Goal: Find contact information: Find contact information

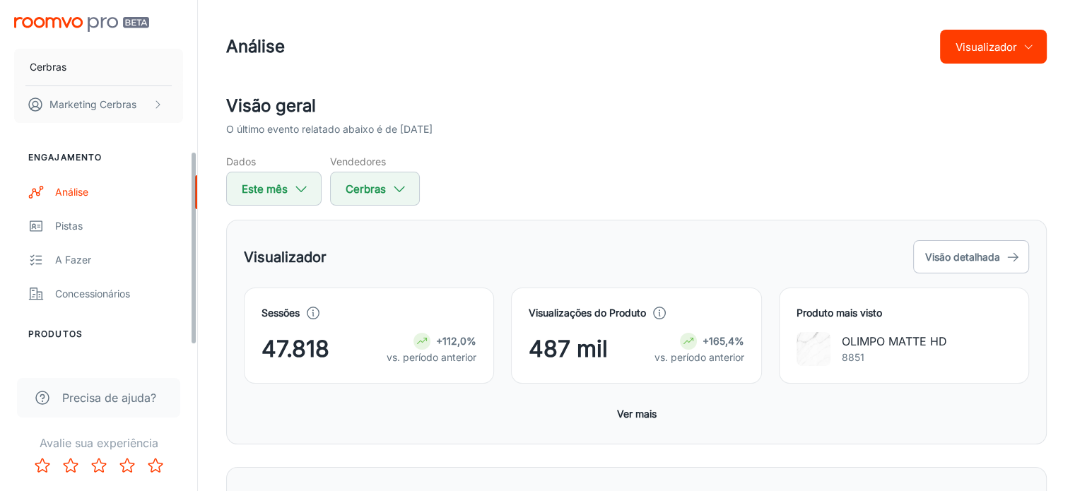
scroll to position [283, 0]
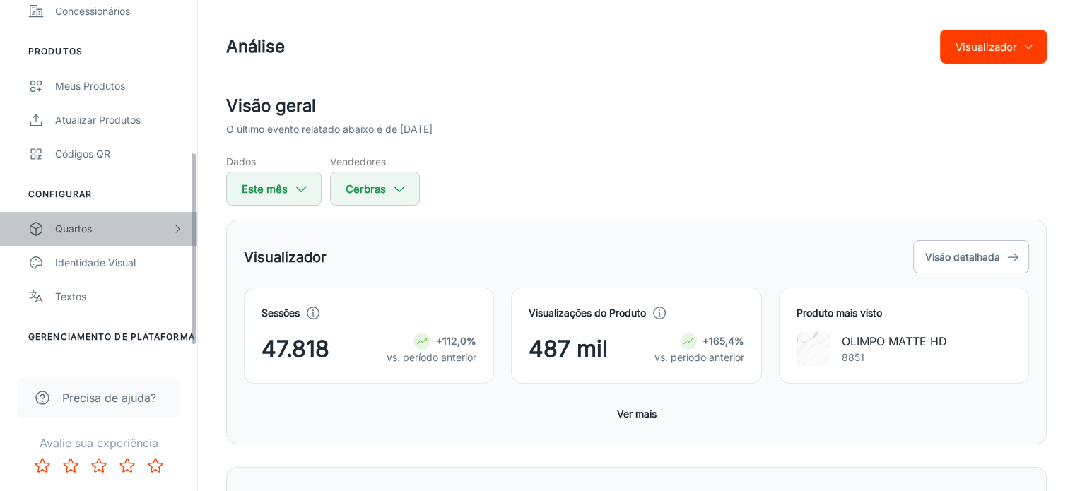
click at [97, 225] on div "Quartos" at bounding box center [113, 229] width 117 height 16
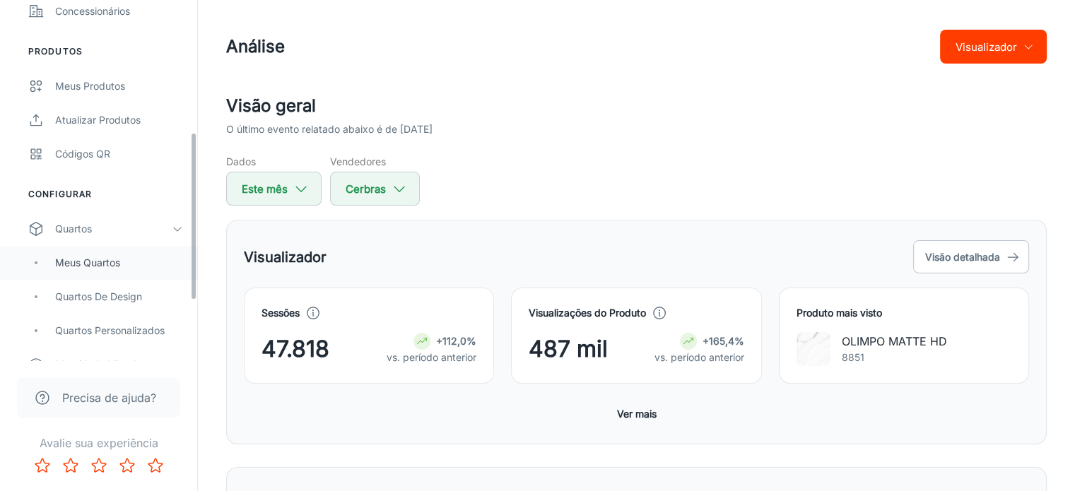
click at [138, 257] on div "Meus Quartos" at bounding box center [119, 263] width 128 height 16
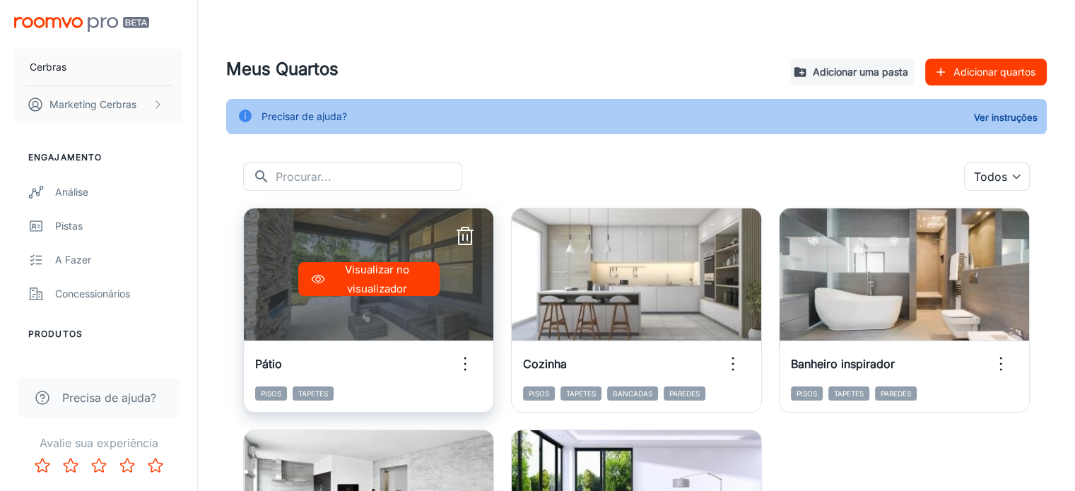
click at [454, 361] on icon "button" at bounding box center [465, 364] width 23 height 23
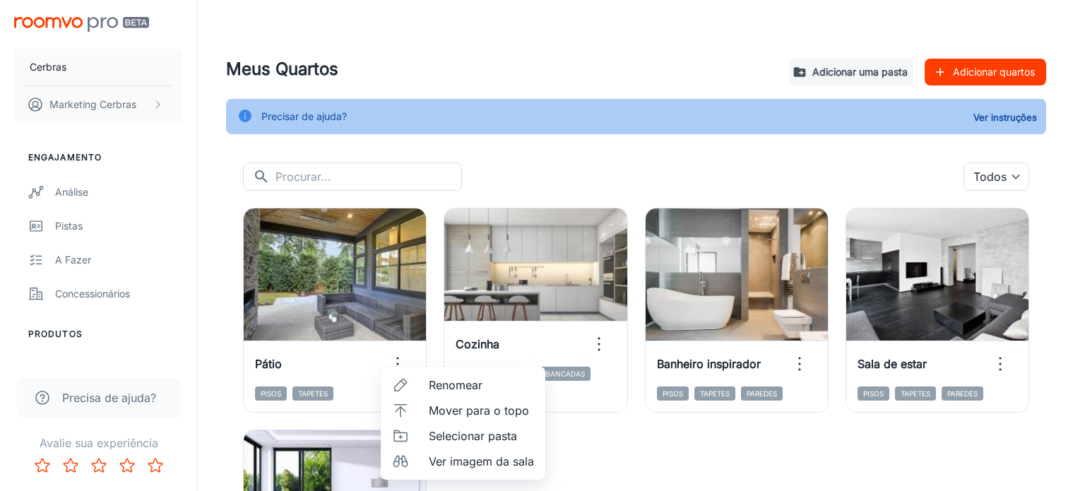
click at [567, 87] on div at bounding box center [542, 245] width 1085 height 491
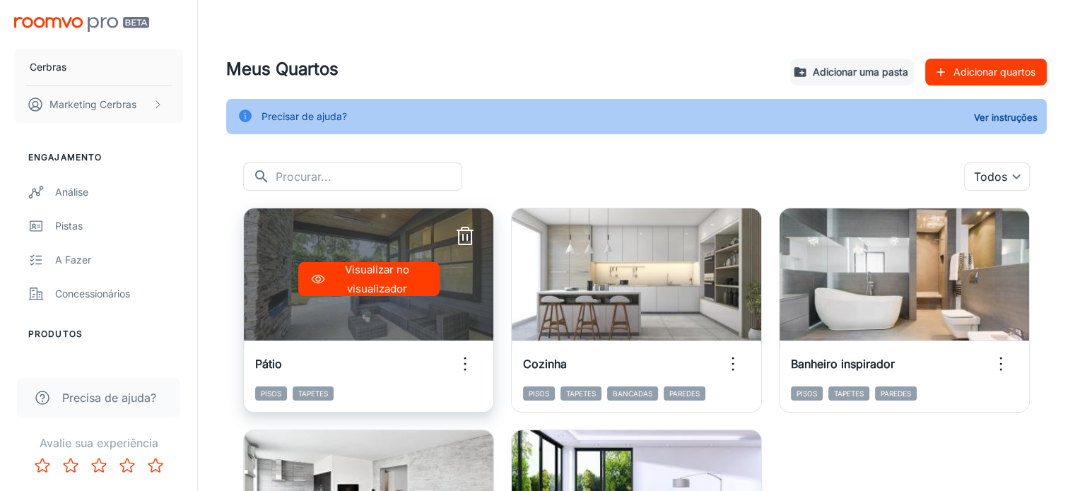
click at [454, 365] on icon "button" at bounding box center [465, 364] width 23 height 23
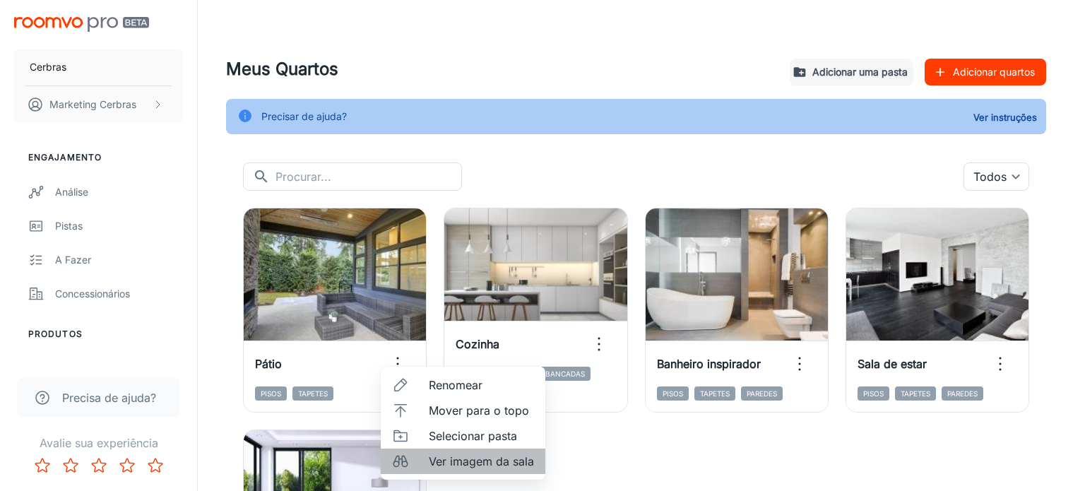
click at [450, 460] on font "Ver imagem da sala" at bounding box center [481, 461] width 105 height 14
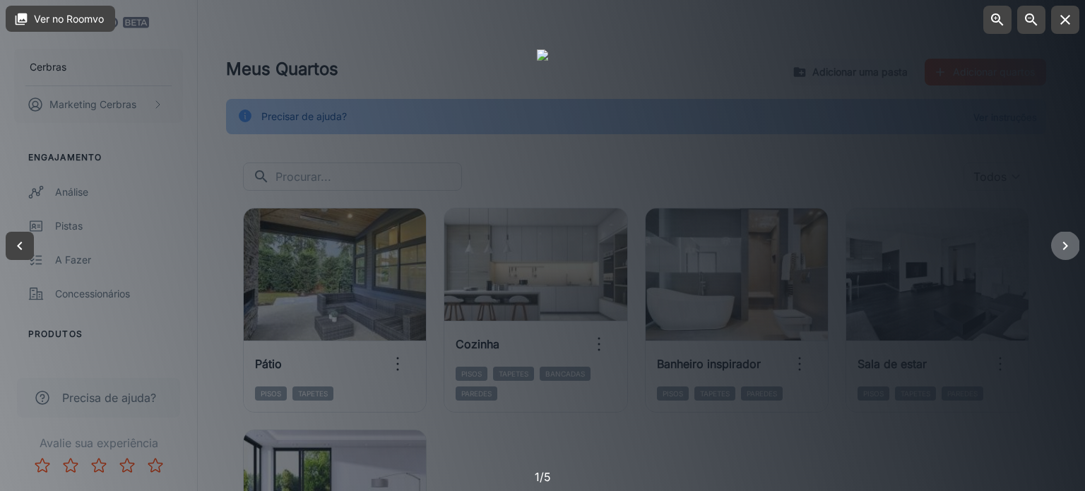
click at [1059, 241] on icon "button" at bounding box center [1065, 245] width 17 height 17
click at [1074, 243] on button "button" at bounding box center [1066, 246] width 28 height 28
click at [953, 189] on div at bounding box center [542, 245] width 1085 height 491
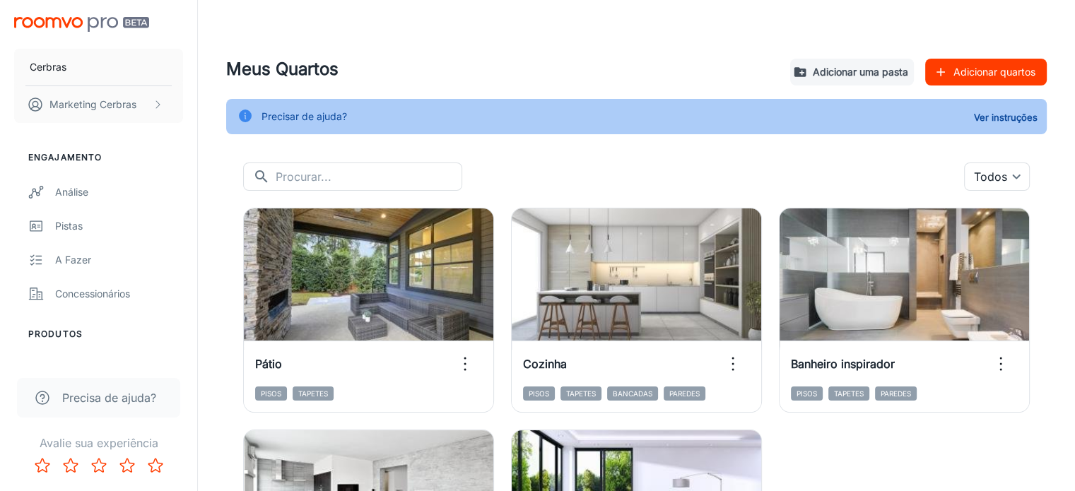
click at [984, 78] on font "Adicionar quartos" at bounding box center [994, 72] width 82 height 18
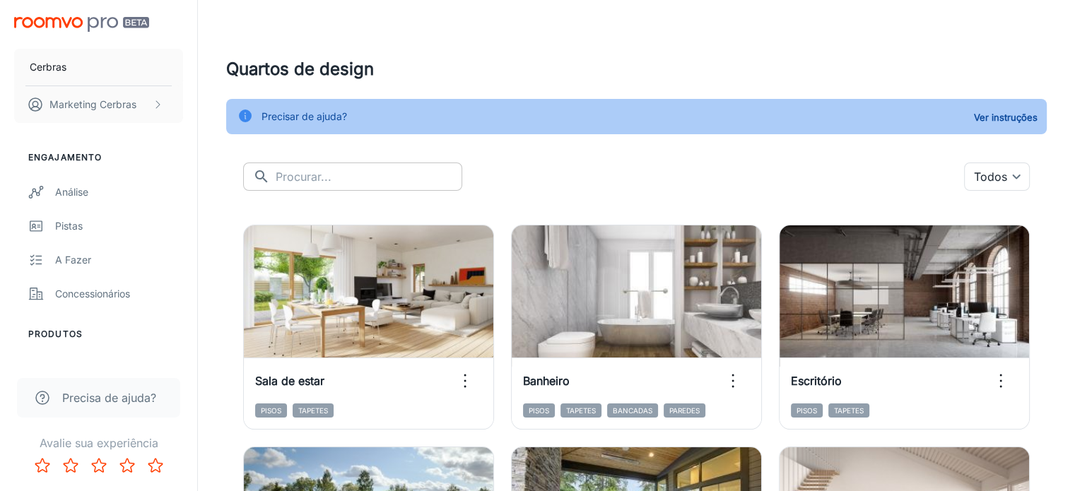
click at [310, 174] on input "text" at bounding box center [369, 177] width 187 height 28
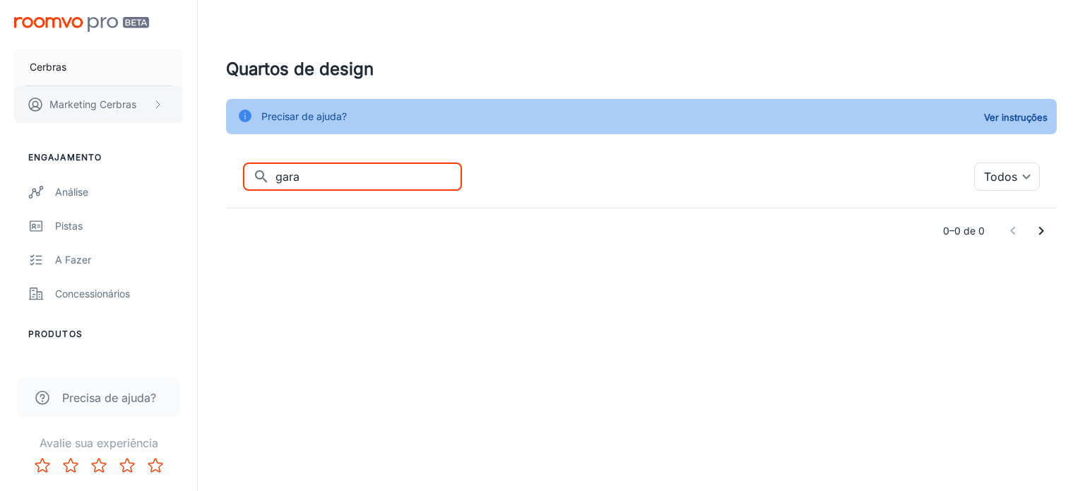
drag, startPoint x: 394, startPoint y: 169, endPoint x: 40, endPoint y: 122, distance: 357.2
click at [98, 131] on div "Cerbras Marketing Cerbras Engajamento Análise Pistas A fazer Concessionários Pr…" at bounding box center [542, 155] width 1085 height 310
click at [394, 177] on input "pátio" at bounding box center [369, 177] width 187 height 28
drag, startPoint x: 394, startPoint y: 177, endPoint x: 285, endPoint y: 189, distance: 110.3
click at [285, 189] on input "pátio" at bounding box center [369, 177] width 187 height 28
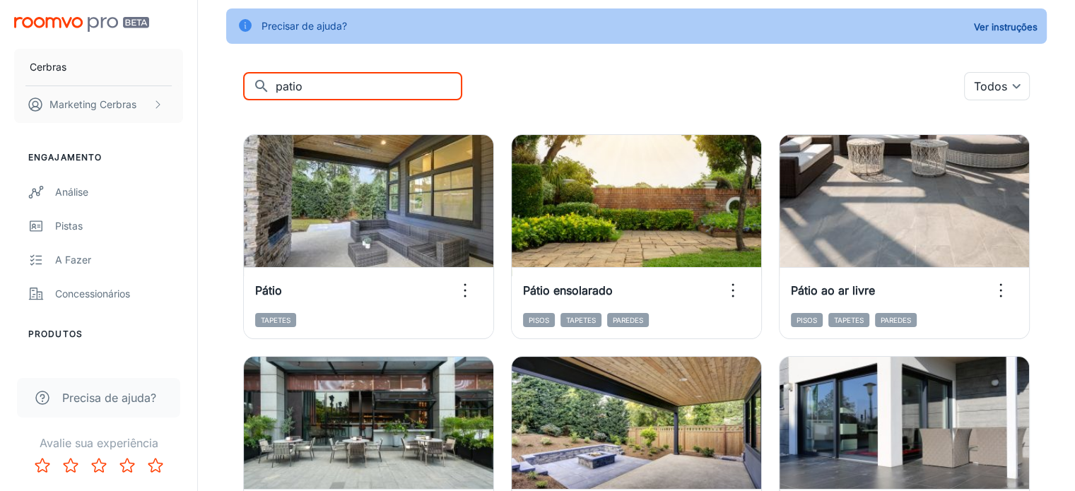
scroll to position [68, 0]
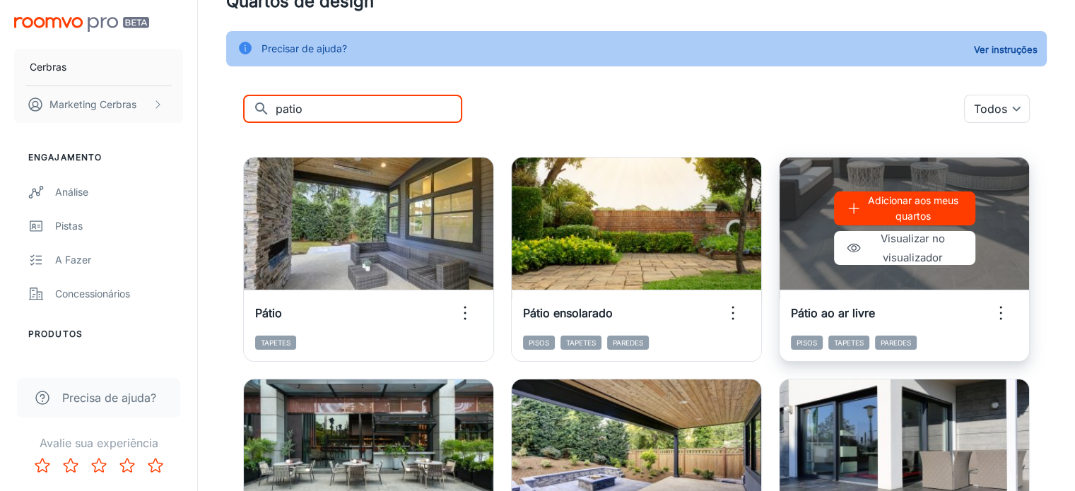
click at [868, 209] on font "Adicionar aos meus quartos" at bounding box center [913, 208] width 90 height 28
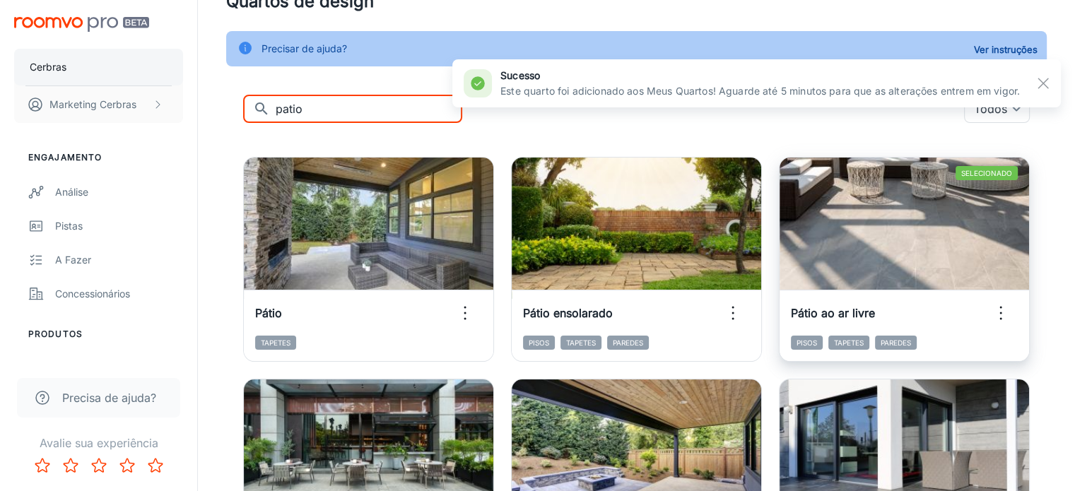
drag, startPoint x: 364, startPoint y: 112, endPoint x: 31, endPoint y: 64, distance: 336.3
click at [189, 90] on div "Cerbras Marketing Cerbras Engajamento Análise Pistas A fazer Concessionários Pr…" at bounding box center [537, 428] width 1075 height 993
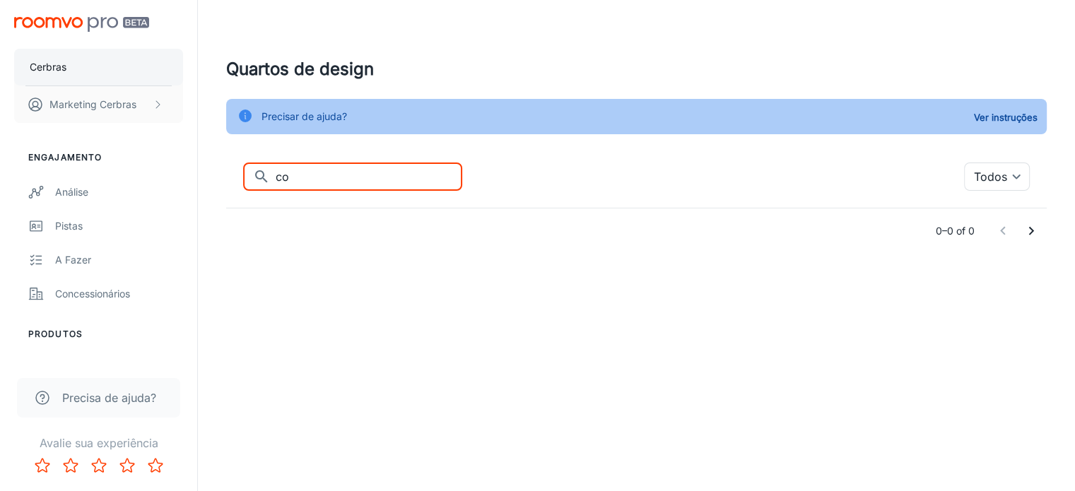
scroll to position [0, 0]
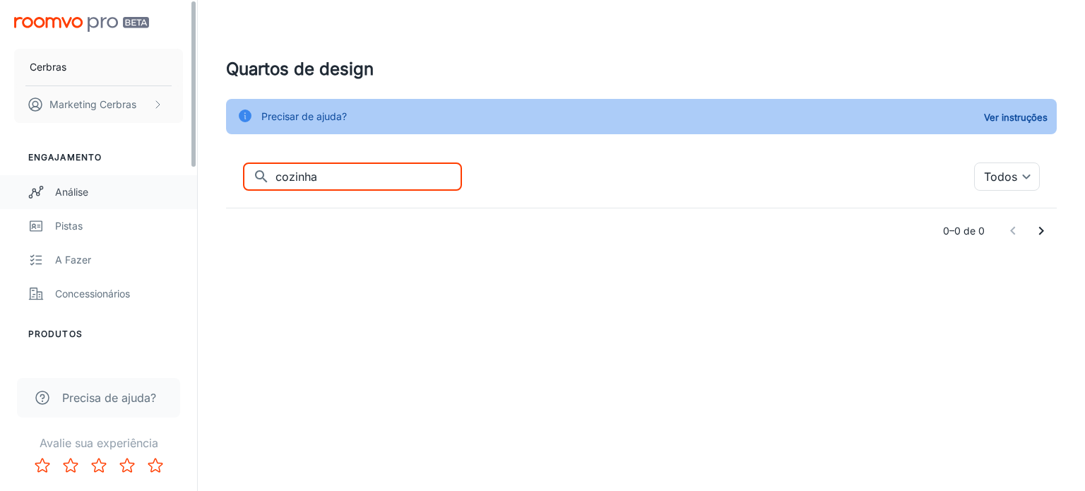
drag, startPoint x: 351, startPoint y: 182, endPoint x: 193, endPoint y: 182, distance: 158.3
click at [193, 182] on div "Cerbras Marketing Cerbras Engajamento Análise Pistas A fazer Concessionários Pr…" at bounding box center [542, 155] width 1085 height 310
type input "jantar"
click at [0, 163] on div "Cerbras Marketing Cerbras Engajamento Análise Pistas A fazer Concessionários Pr…" at bounding box center [542, 155] width 1085 height 310
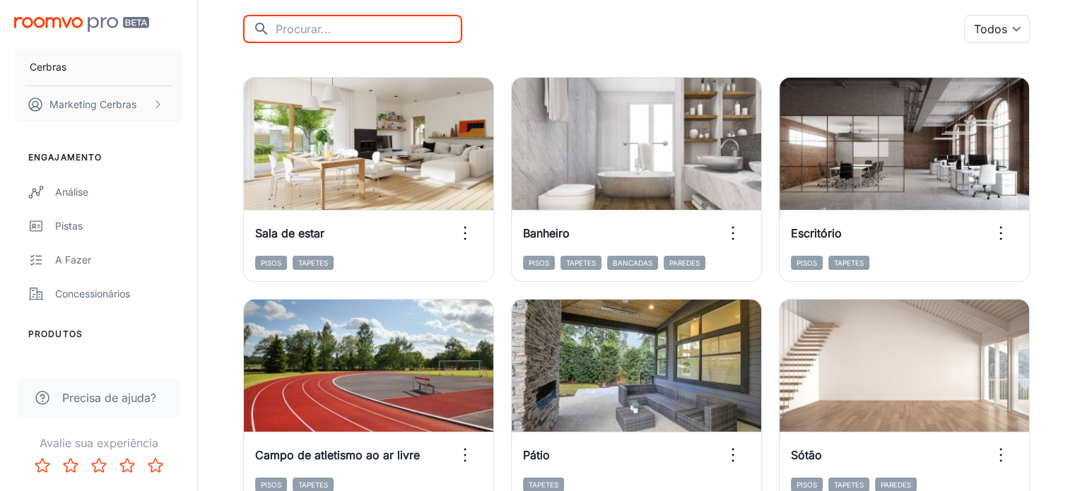
scroll to position [212, 0]
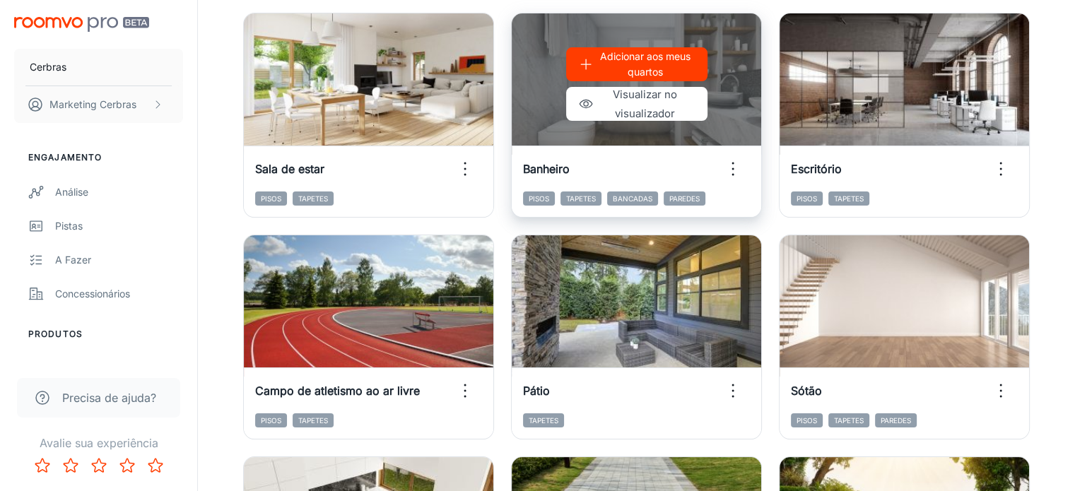
click at [599, 64] on p "Adicionar aos meus quartos" at bounding box center [645, 64] width 93 height 31
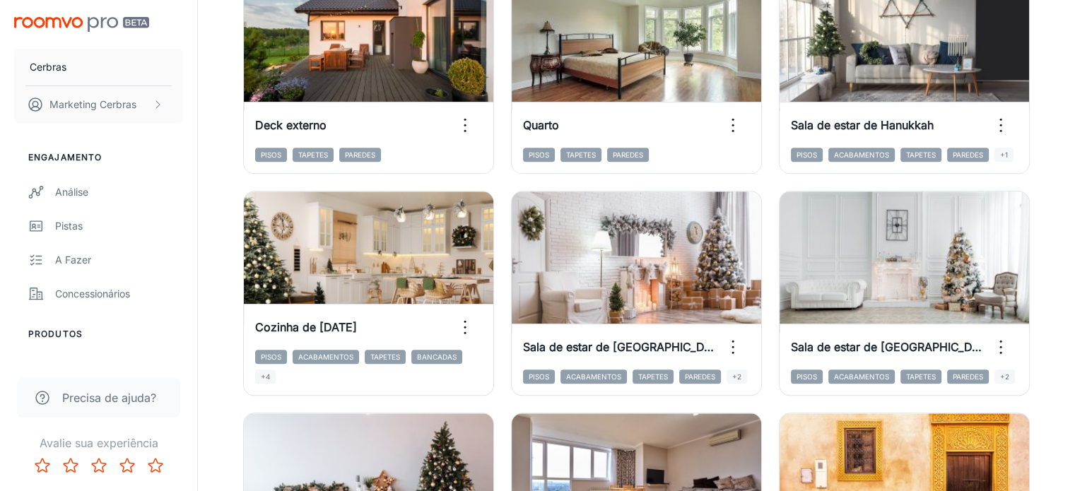
scroll to position [1555, 0]
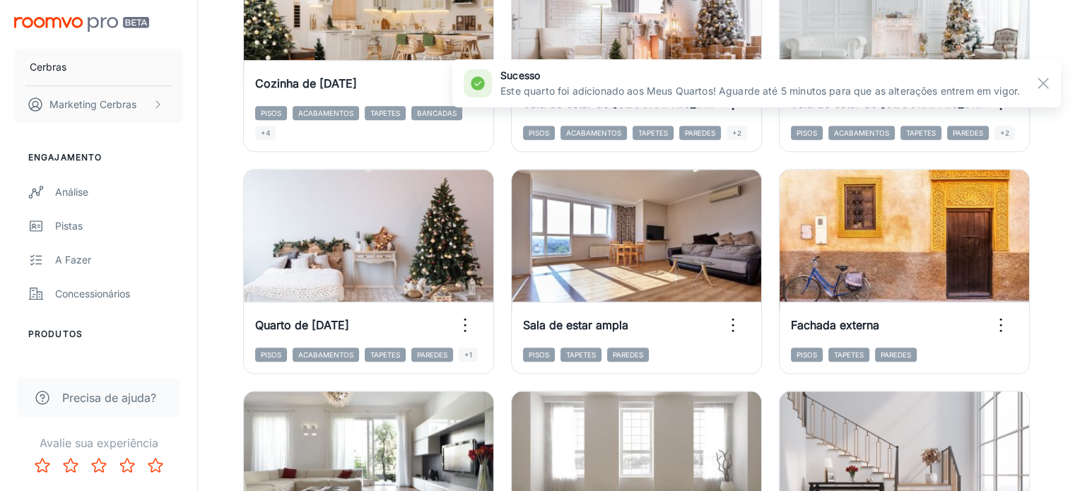
scroll to position [1611, 0]
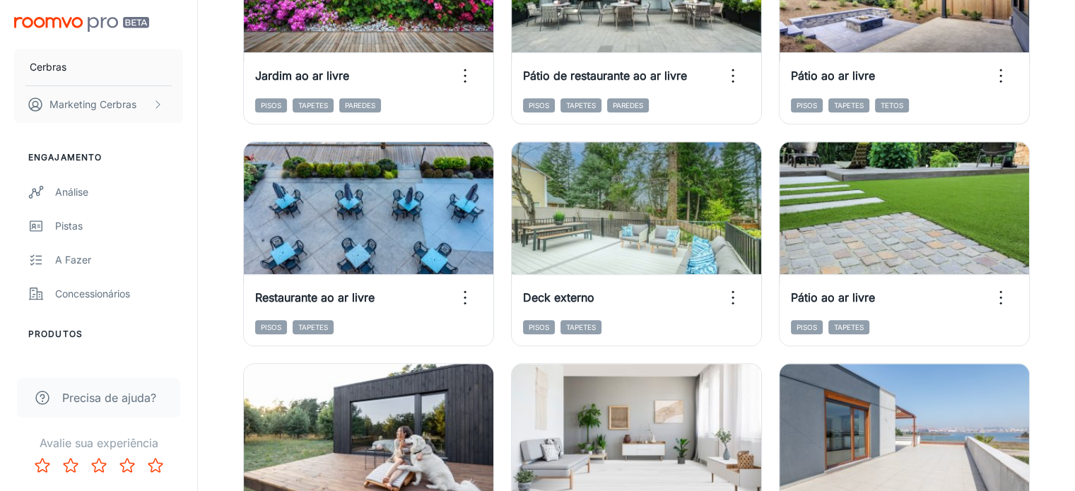
scroll to position [1187, 0]
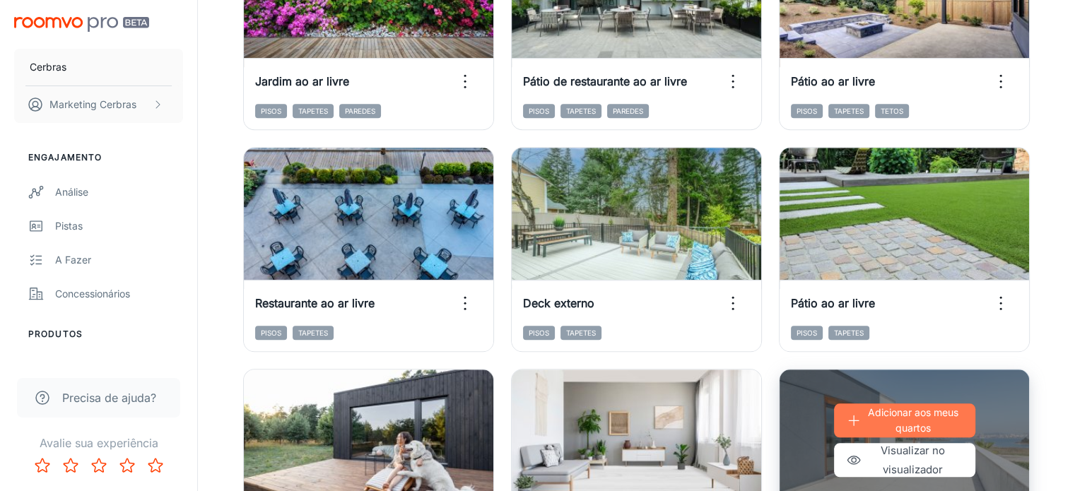
click at [866, 405] on p "Adicionar aos meus quartos" at bounding box center [912, 420] width 93 height 31
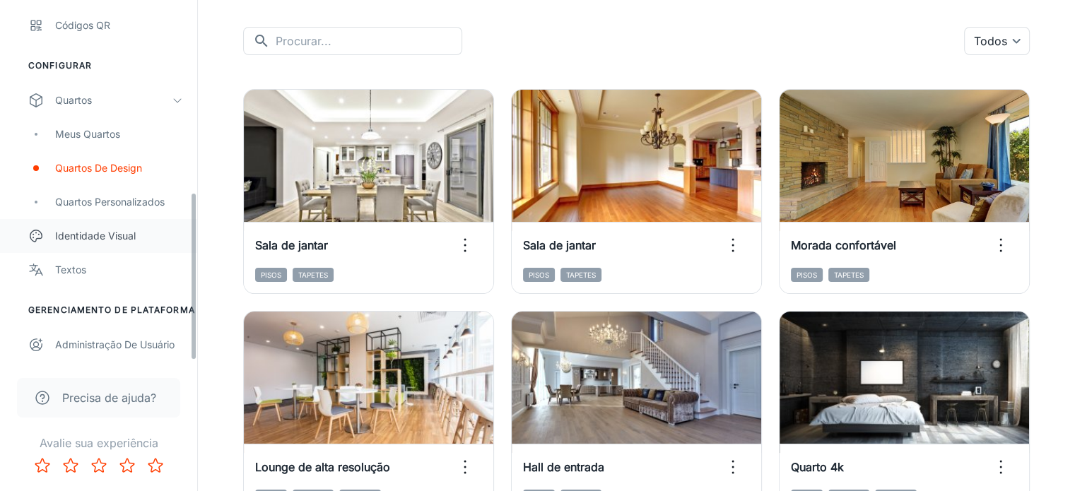
scroll to position [141, 0]
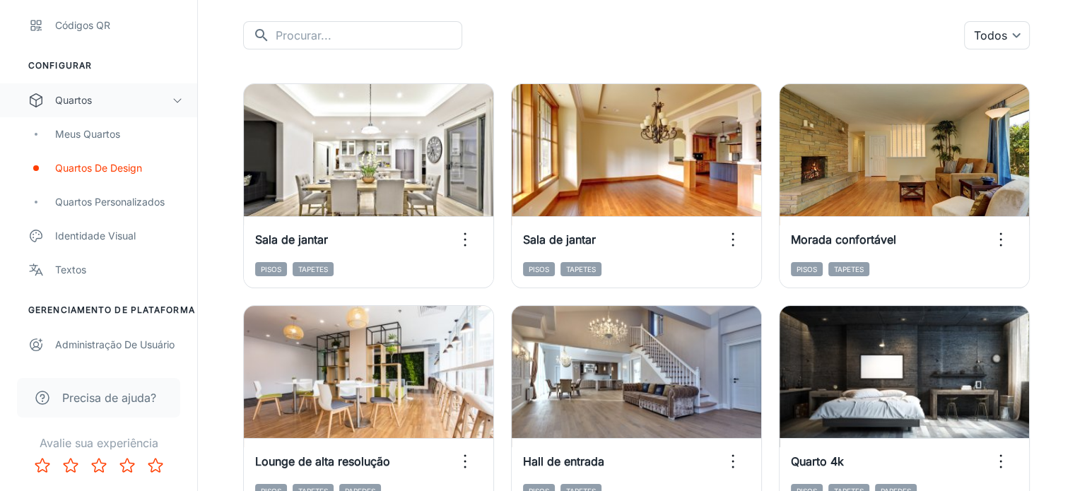
click at [91, 105] on font "Quartos" at bounding box center [73, 100] width 37 height 12
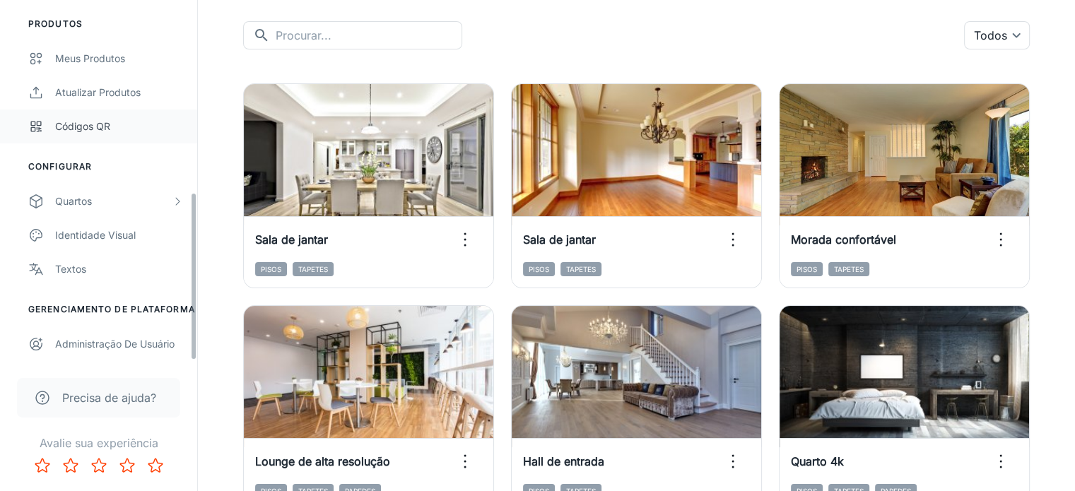
scroll to position [310, 0]
click at [61, 206] on font "Quartos" at bounding box center [73, 202] width 37 height 12
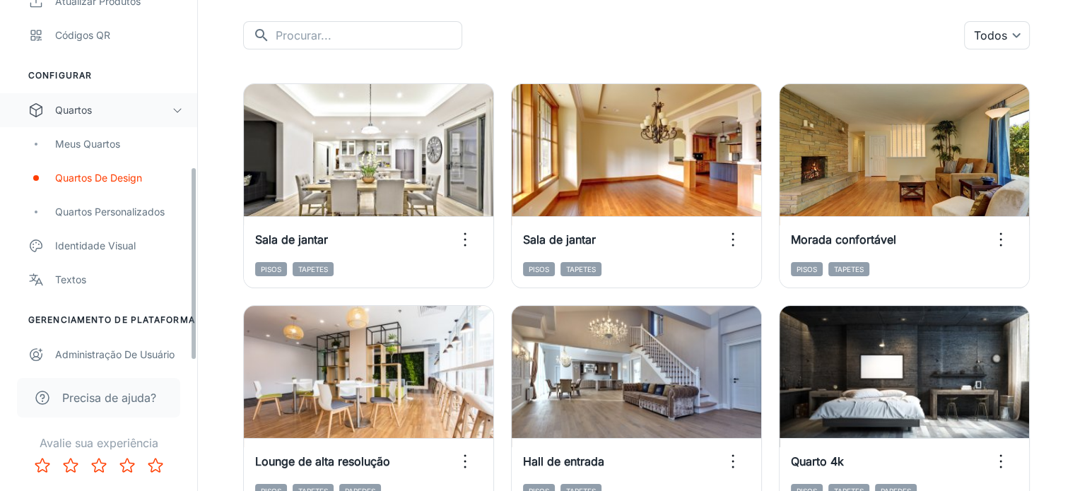
scroll to position [411, 0]
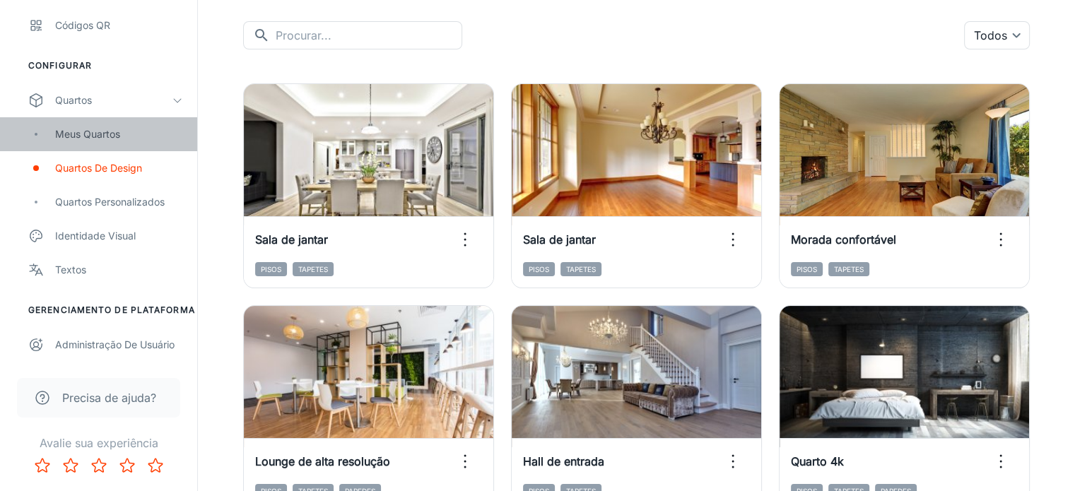
click at [86, 128] on font "Meus Quartos" at bounding box center [87, 134] width 65 height 12
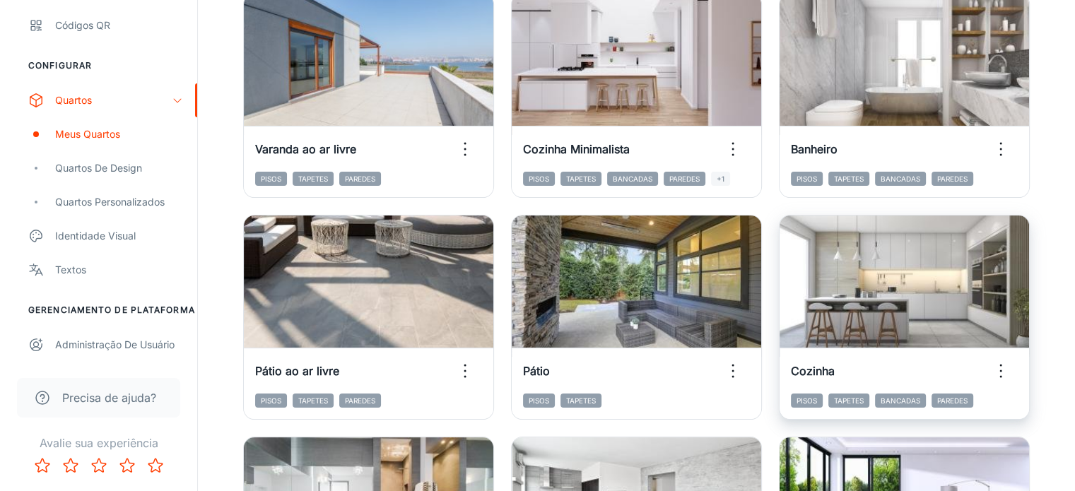
scroll to position [212, 0]
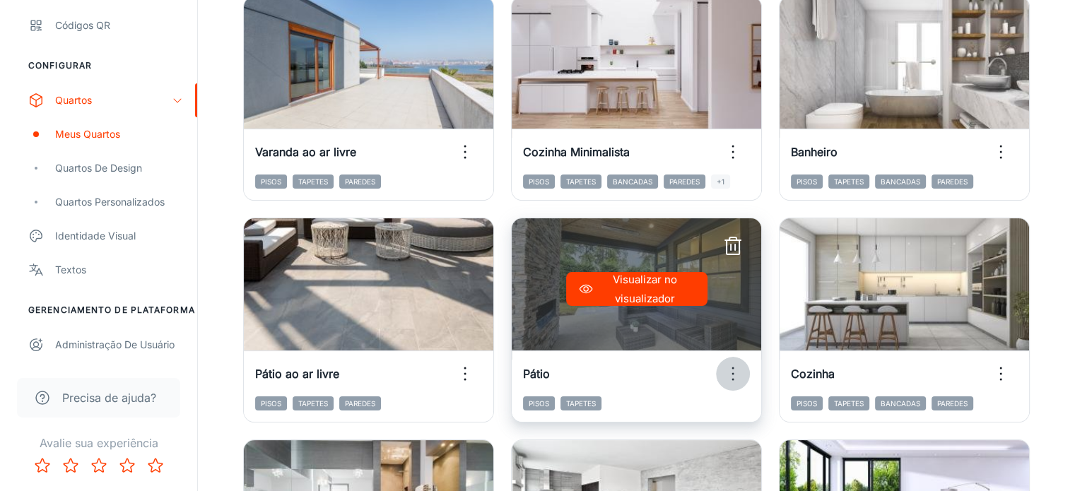
click at [722, 367] on icon "button" at bounding box center [733, 374] width 23 height 23
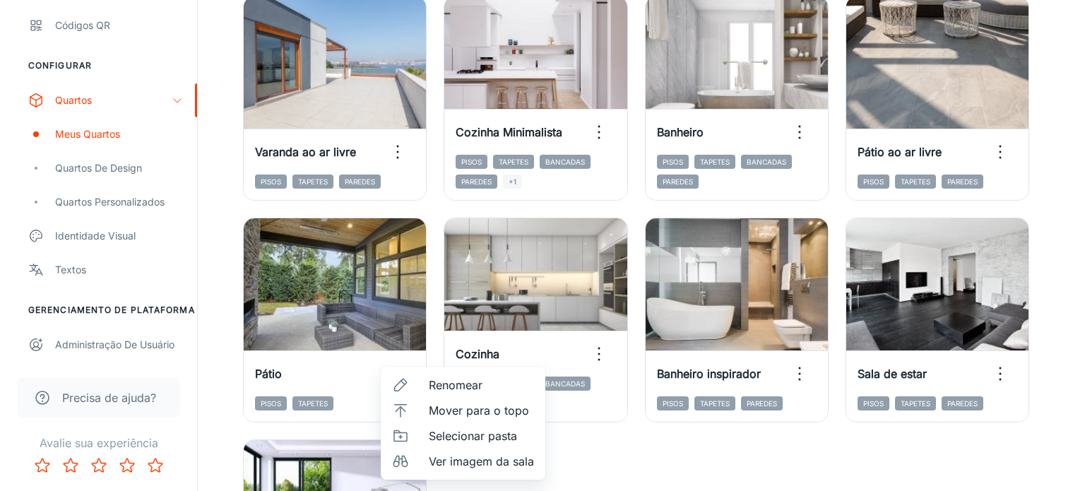
click at [394, 242] on div at bounding box center [542, 245] width 1085 height 491
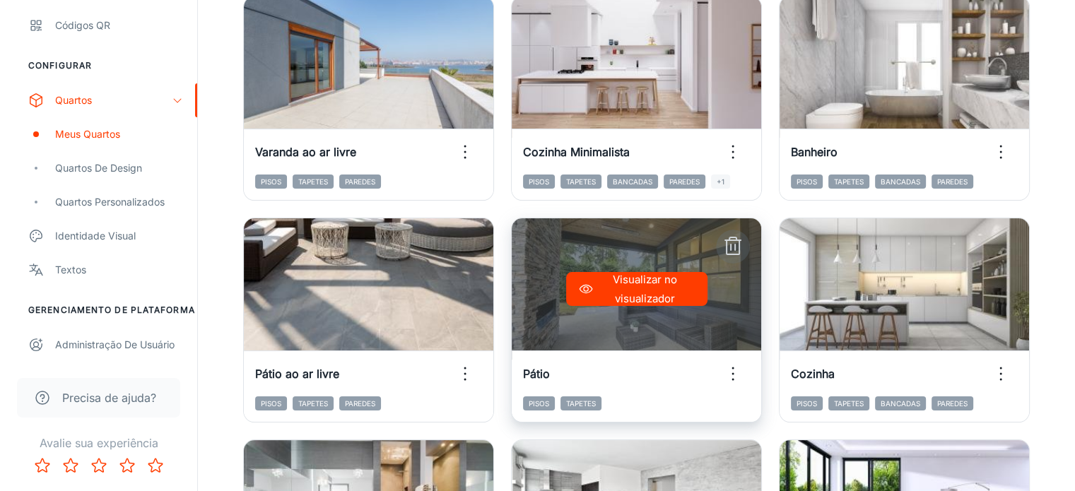
click at [722, 242] on icon "button" at bounding box center [733, 246] width 23 height 23
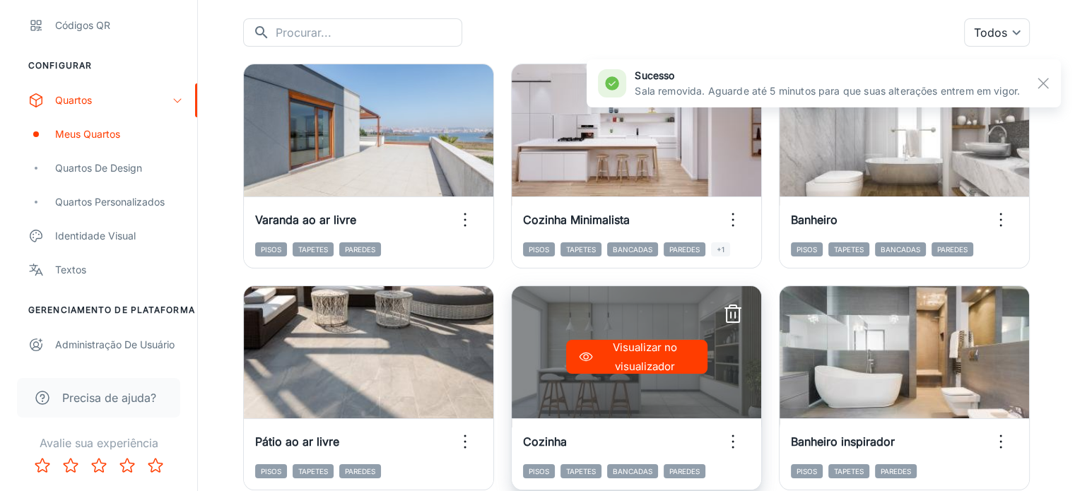
scroll to position [141, 0]
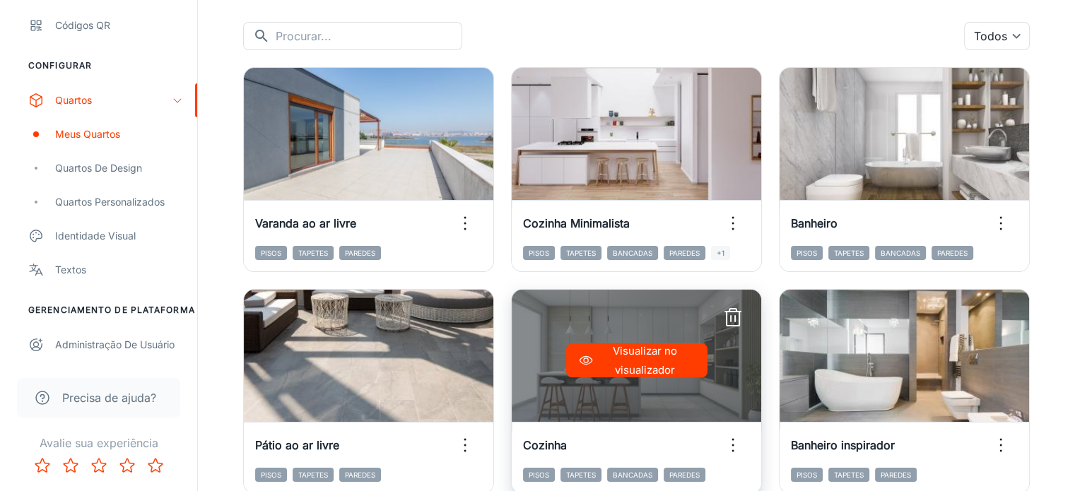
click at [722, 434] on icon "button" at bounding box center [733, 445] width 23 height 23
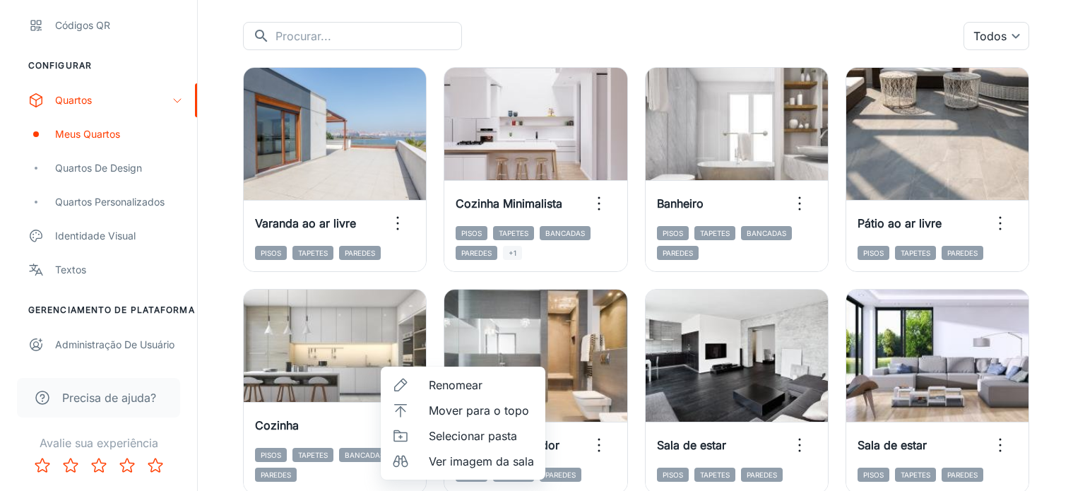
click at [410, 302] on div at bounding box center [542, 245] width 1085 height 491
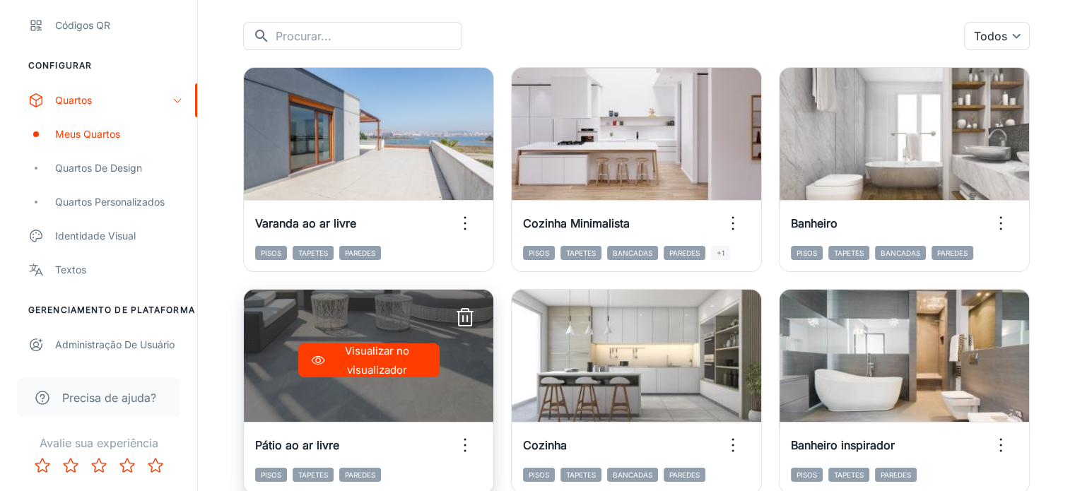
click at [339, 438] on font "Pátio ao ar livre" at bounding box center [297, 445] width 84 height 14
click at [476, 434] on icon "button" at bounding box center [465, 445] width 23 height 23
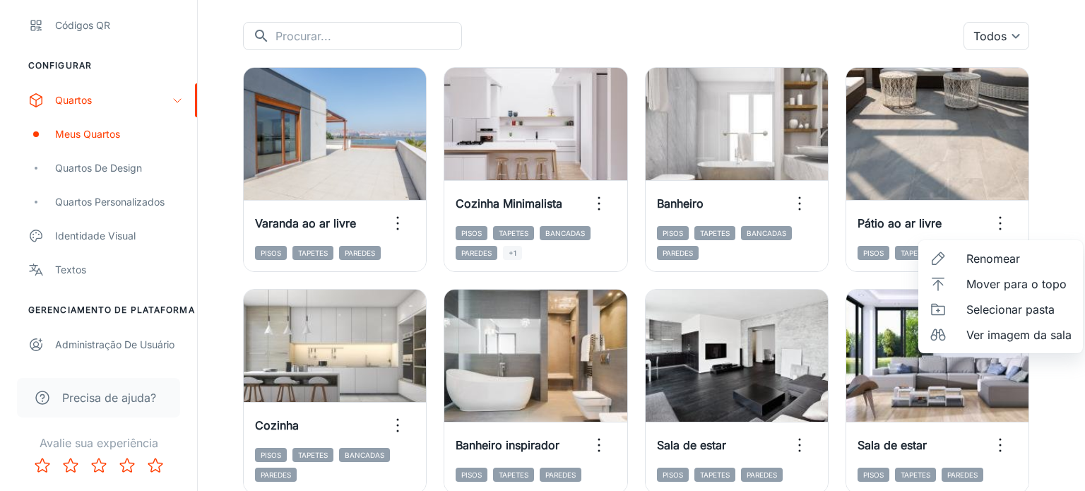
click at [974, 255] on font "Renomear" at bounding box center [994, 259] width 54 height 14
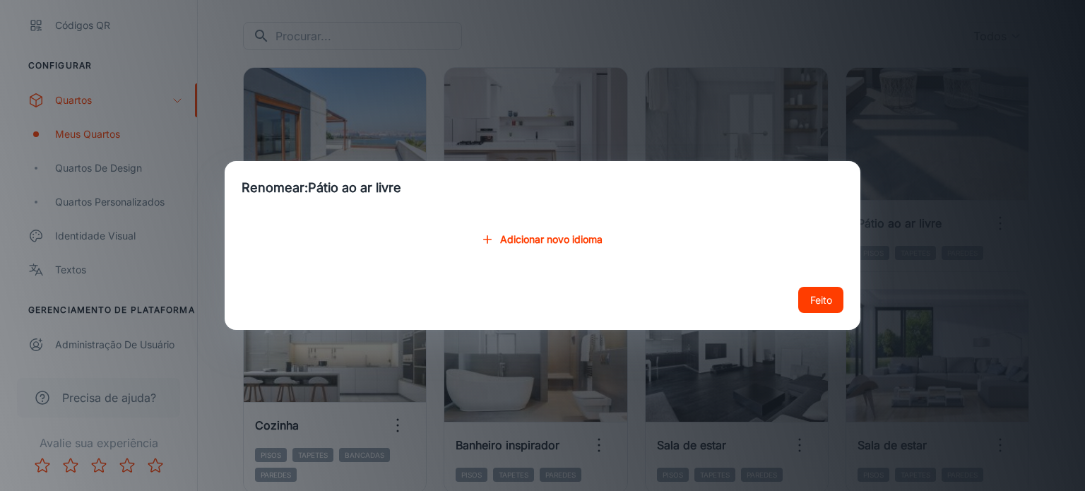
click at [370, 187] on font "Pátio ao ar livre" at bounding box center [354, 187] width 93 height 15
click at [372, 187] on font "Pátio ao ar livre" at bounding box center [354, 187] width 93 height 15
click at [381, 187] on font "Pátio ao ar livre" at bounding box center [354, 187] width 93 height 15
click at [555, 240] on font "Adicionar novo idioma" at bounding box center [551, 240] width 102 height 12
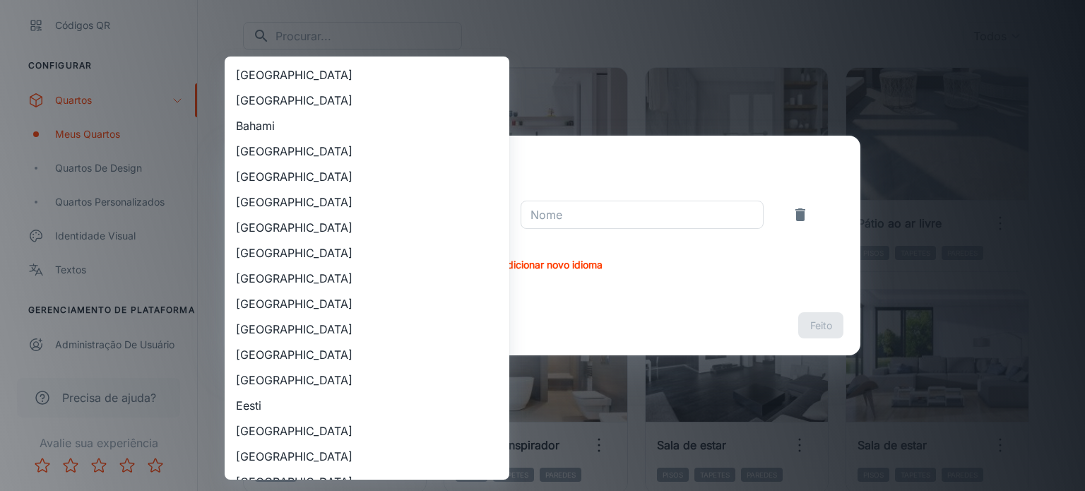
click at [333, 216] on body "Cerbras Marketing Cerbras Engajamento Análise Pistas A fazer Concessionários Pr…" at bounding box center [542, 104] width 1085 height 491
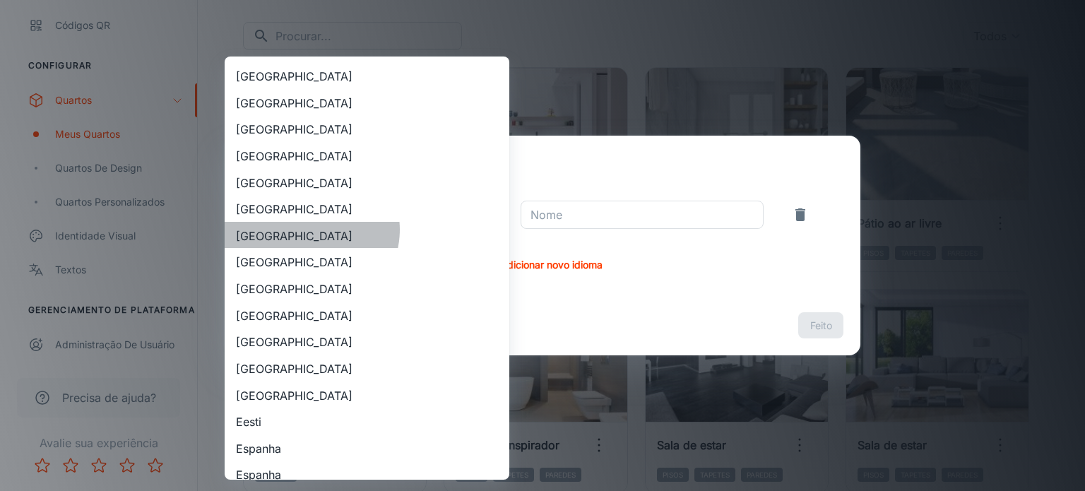
click at [311, 228] on li "[GEOGRAPHIC_DATA]" at bounding box center [367, 235] width 285 height 27
type input "[GEOGRAPHIC_DATA]"
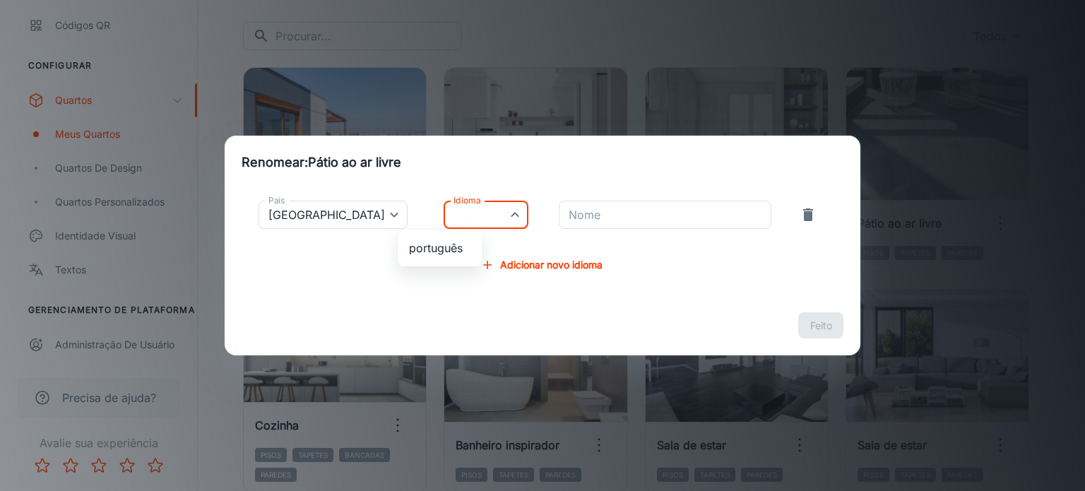
click at [470, 221] on body "Cerbras Marketing Cerbras Engajamento Análise Pistas A fazer Concessionários Pr…" at bounding box center [542, 104] width 1085 height 491
click at [448, 244] on font "português" at bounding box center [436, 249] width 54 height 14
type input "pt-br"
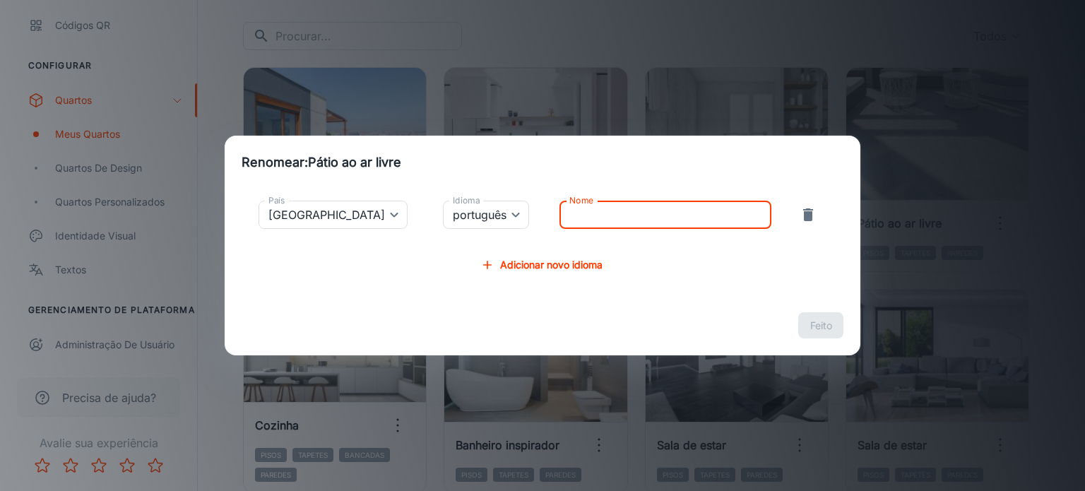
click at [608, 212] on input "Nome" at bounding box center [666, 215] width 212 height 28
type input "P"
type input "Piso"
click at [799, 312] on button "Feito" at bounding box center [821, 325] width 45 height 26
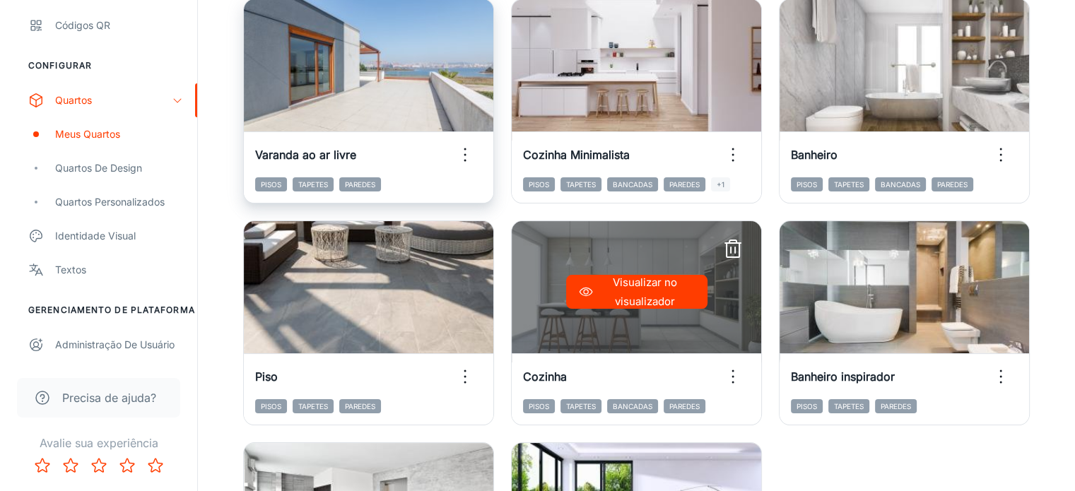
scroll to position [211, 0]
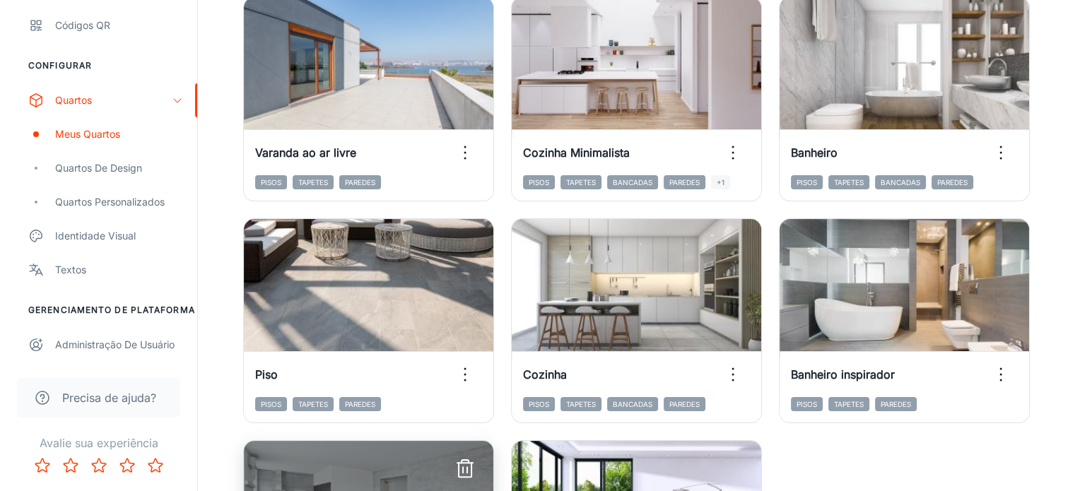
click at [476, 458] on icon "button" at bounding box center [465, 469] width 23 height 23
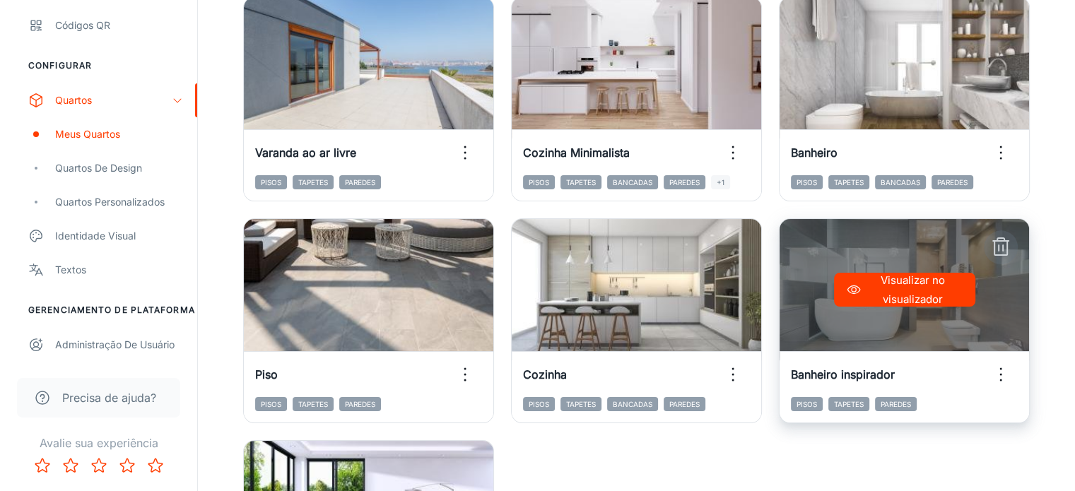
click at [989, 248] on icon "button" at bounding box center [1000, 247] width 23 height 23
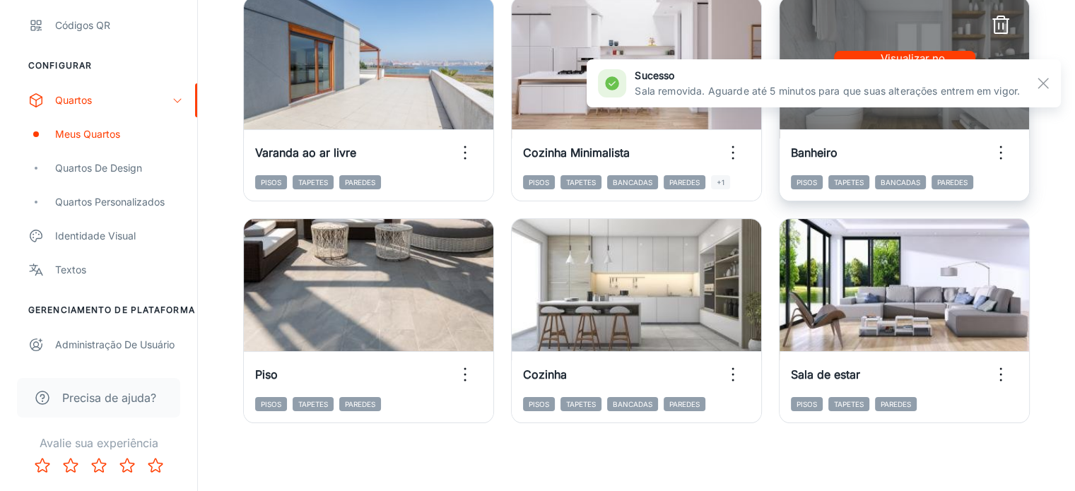
click at [779, 26] on div "Visualizar no visualizador" at bounding box center [903, 67] width 249 height 141
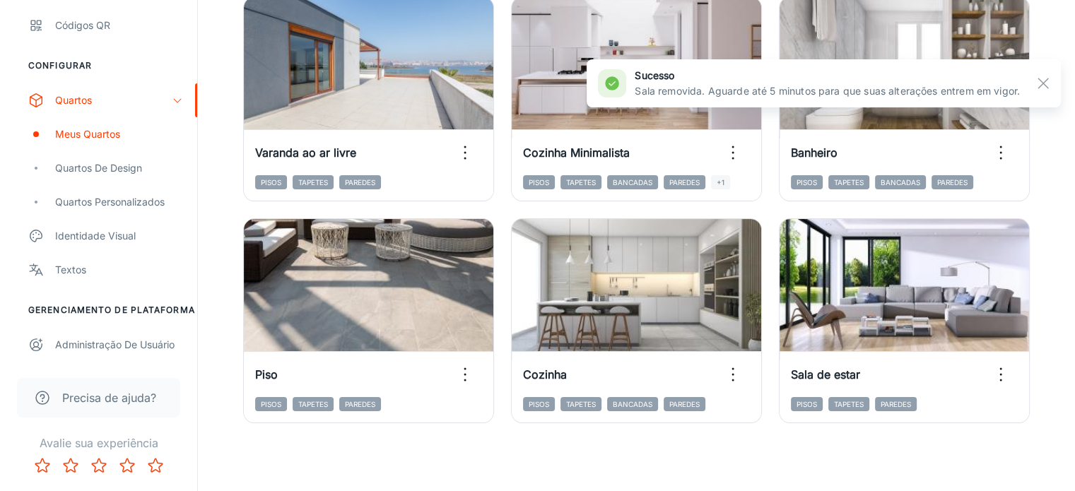
click at [746, 56] on div "sucesso Sala removida. Aguarde até 5 minutos para que suas alterações entrem em…" at bounding box center [824, 83] width 474 height 57
click at [1040, 82] on rect "button" at bounding box center [1043, 83] width 17 height 17
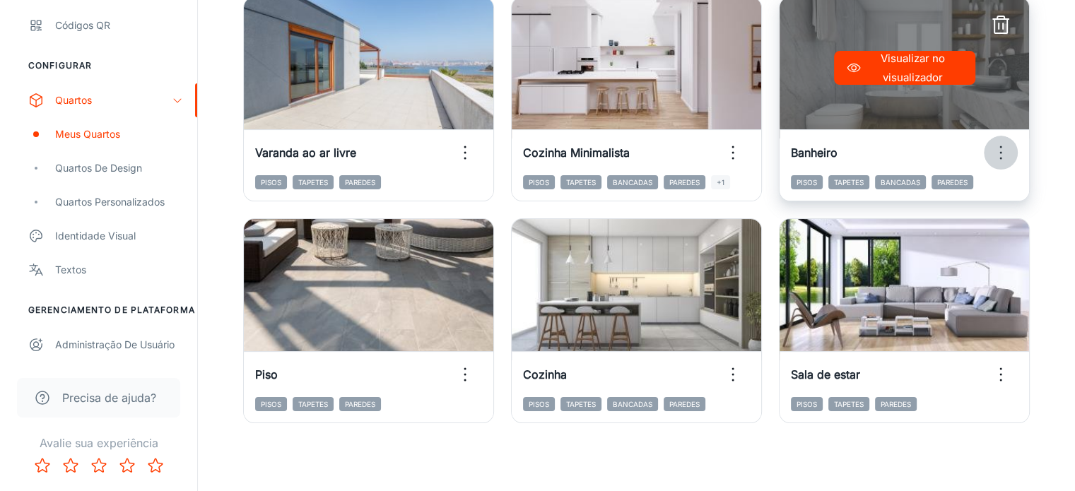
click at [989, 141] on icon "button" at bounding box center [1000, 152] width 23 height 23
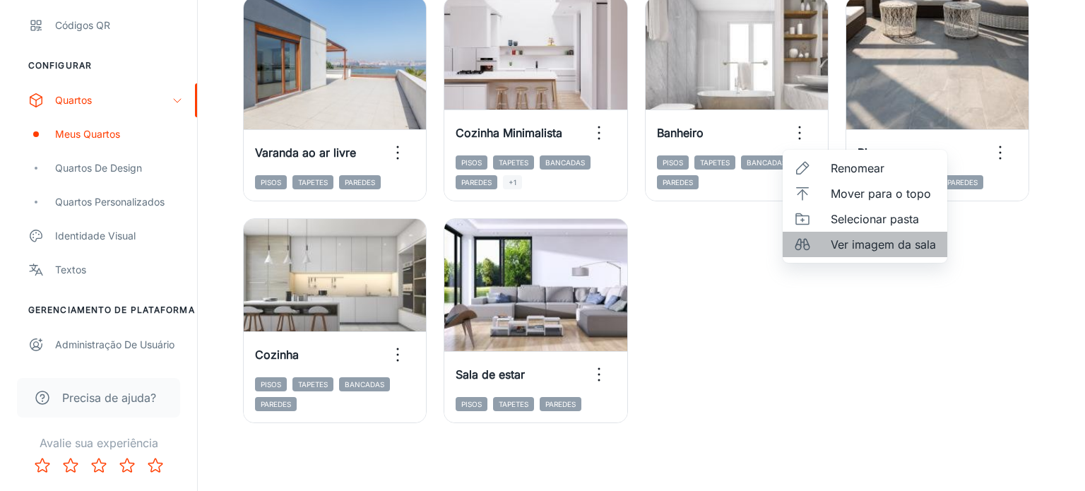
click at [838, 240] on font "Ver imagem da sala" at bounding box center [883, 244] width 105 height 14
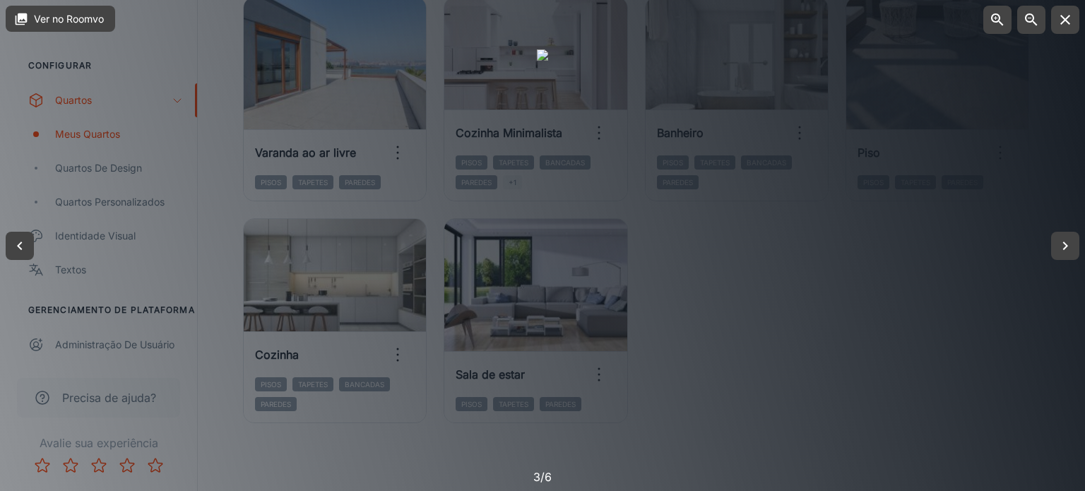
click at [926, 213] on div at bounding box center [542, 245] width 1085 height 491
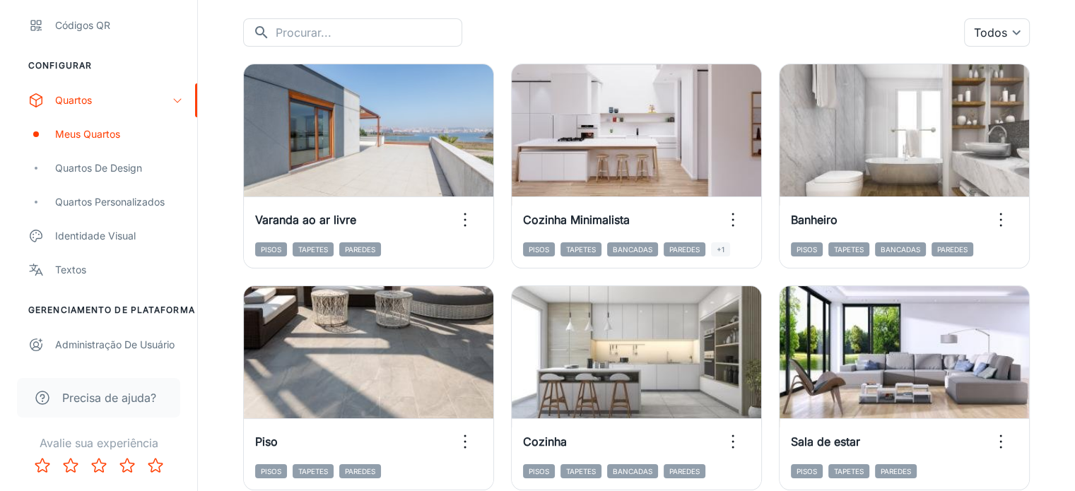
scroll to position [141, 0]
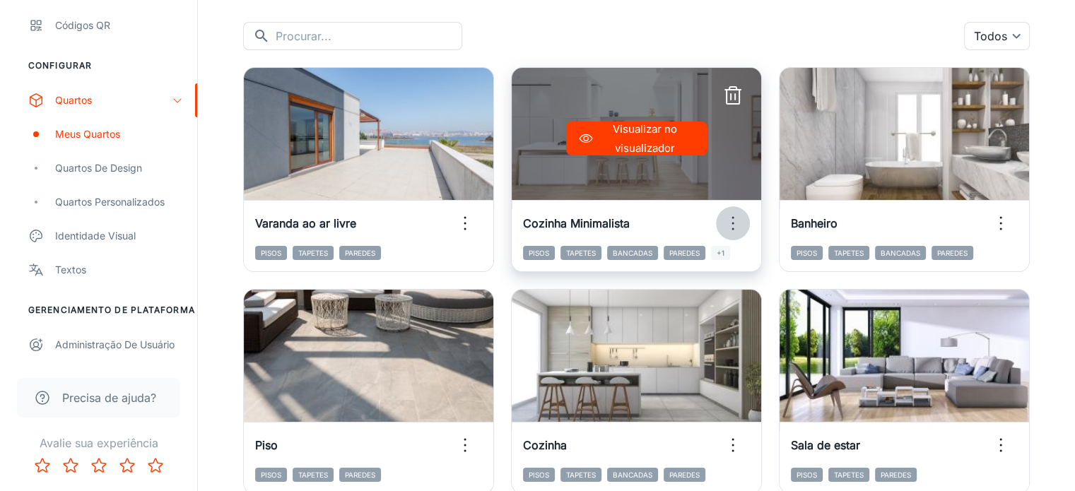
click at [722, 212] on icon "button" at bounding box center [733, 223] width 23 height 23
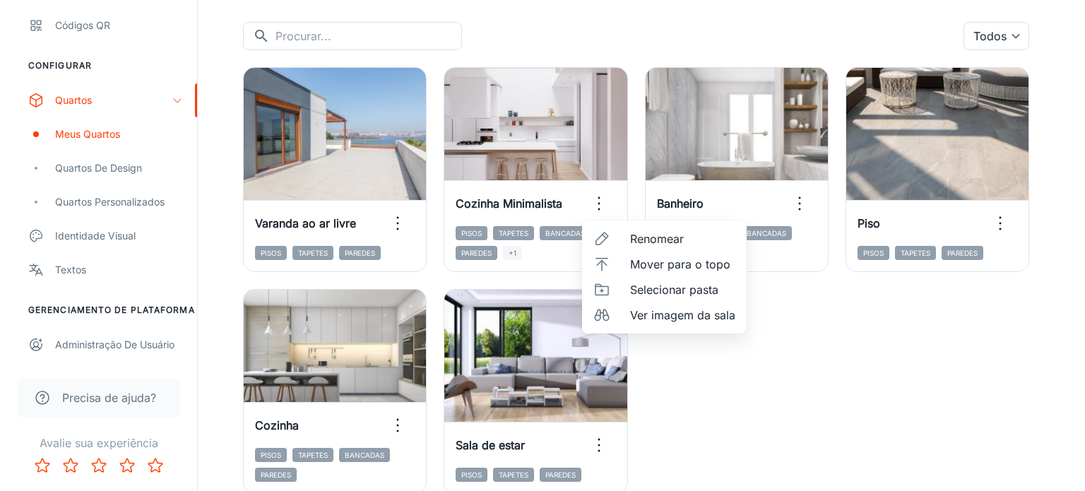
click at [616, 240] on div at bounding box center [606, 238] width 25 height 17
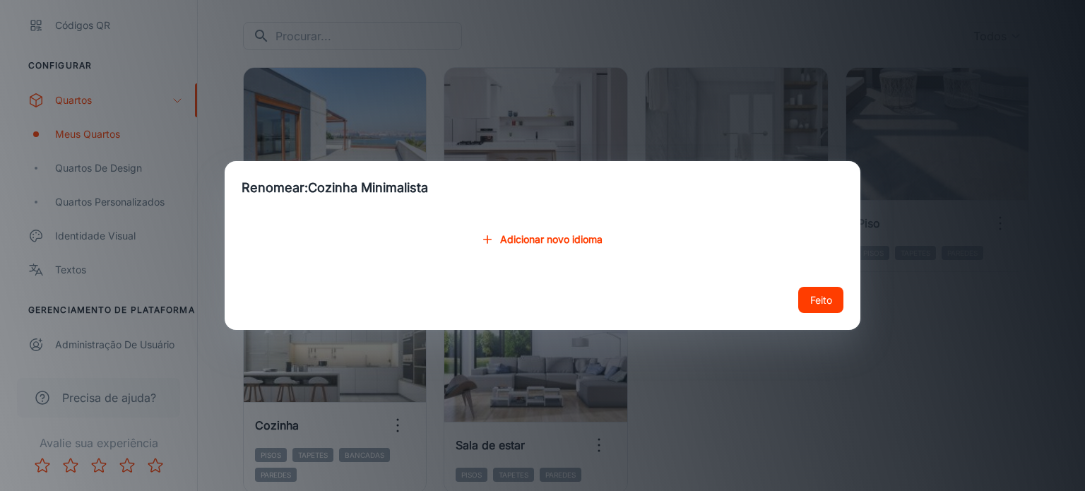
click at [532, 237] on font "Adicionar novo idioma" at bounding box center [551, 240] width 102 height 12
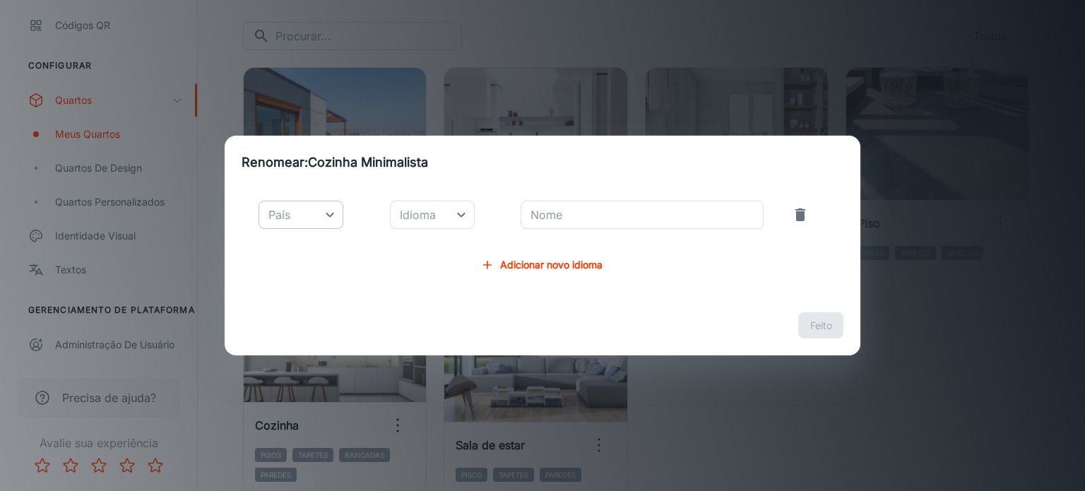
click at [310, 220] on body "Cerbras Marketing Cerbras Engajamento Análise Pistas A fazer Concessionários Pr…" at bounding box center [542, 104] width 1085 height 491
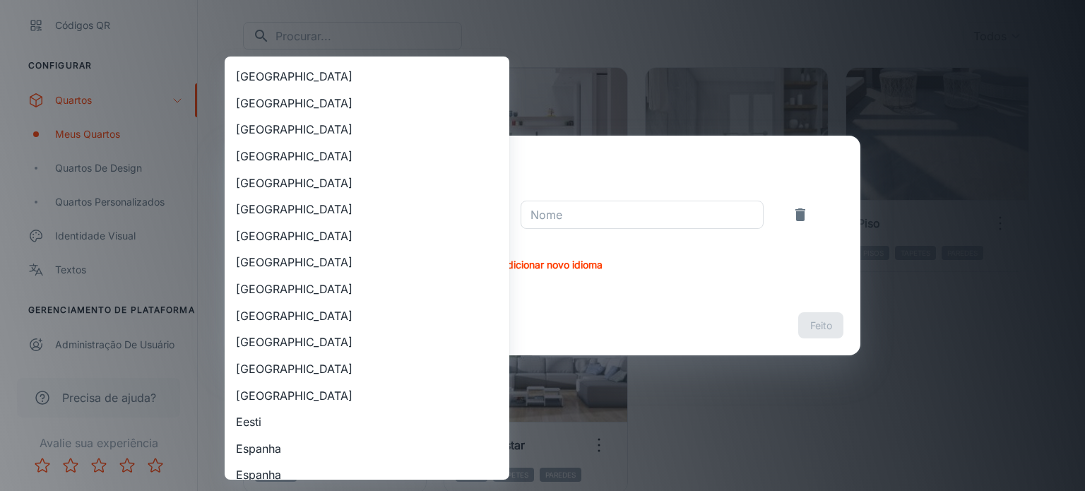
click at [272, 236] on li "[GEOGRAPHIC_DATA]" at bounding box center [367, 235] width 285 height 27
type input "[GEOGRAPHIC_DATA]"
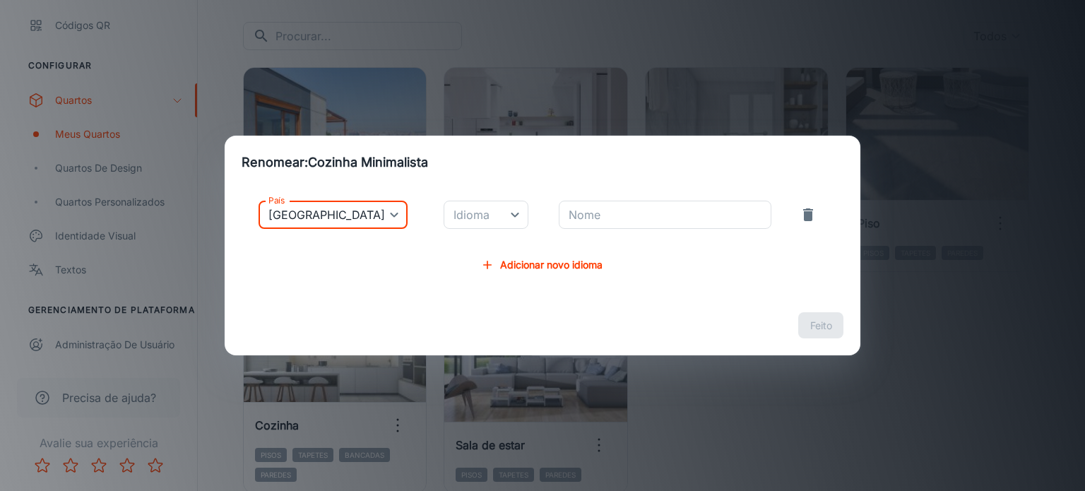
click at [442, 224] on body "Cerbras Marketing Cerbras Engajamento Análise Pistas A fazer Concessionários Pr…" at bounding box center [542, 104] width 1085 height 491
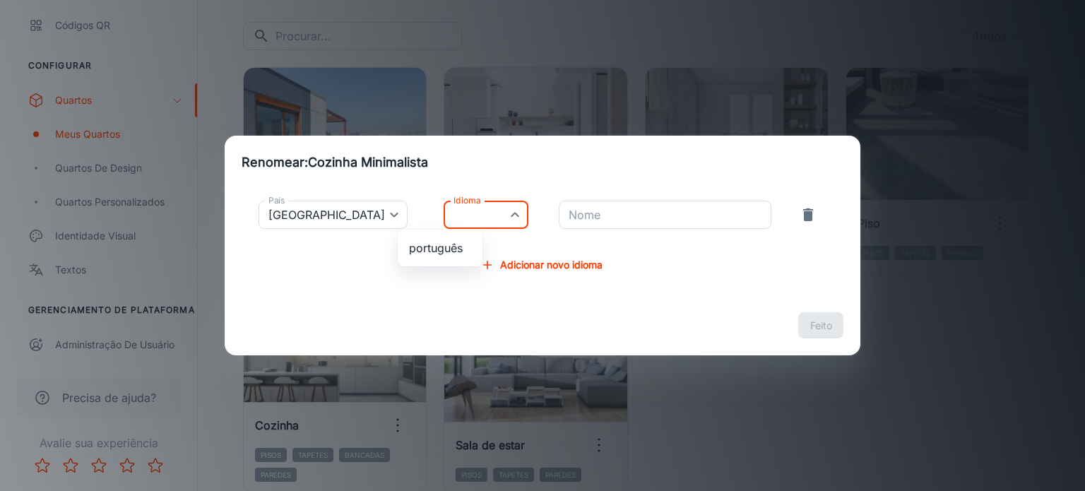
type input "pt-br"
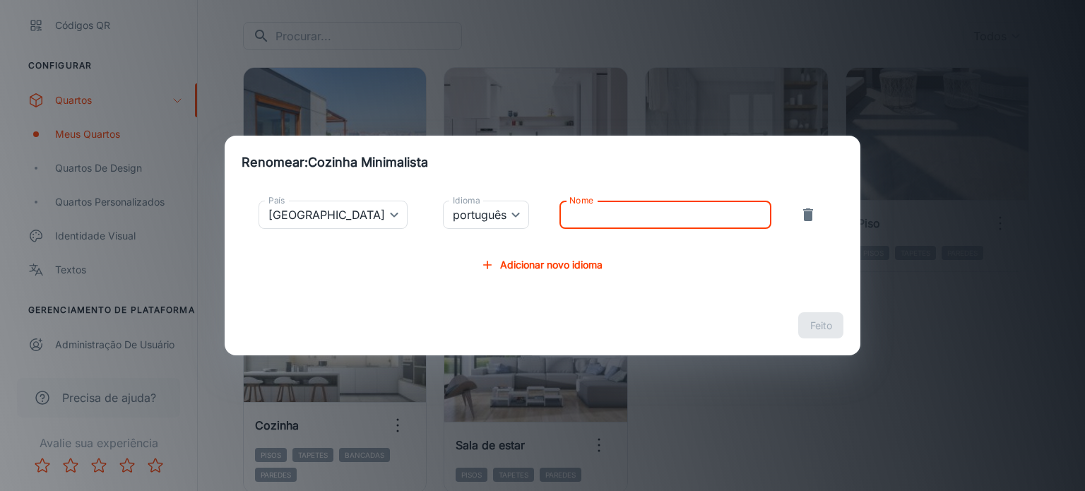
click at [585, 212] on input "Nome" at bounding box center [666, 215] width 212 height 28
type input "Cozinha"
click at [816, 332] on font "Feito" at bounding box center [822, 326] width 22 height 18
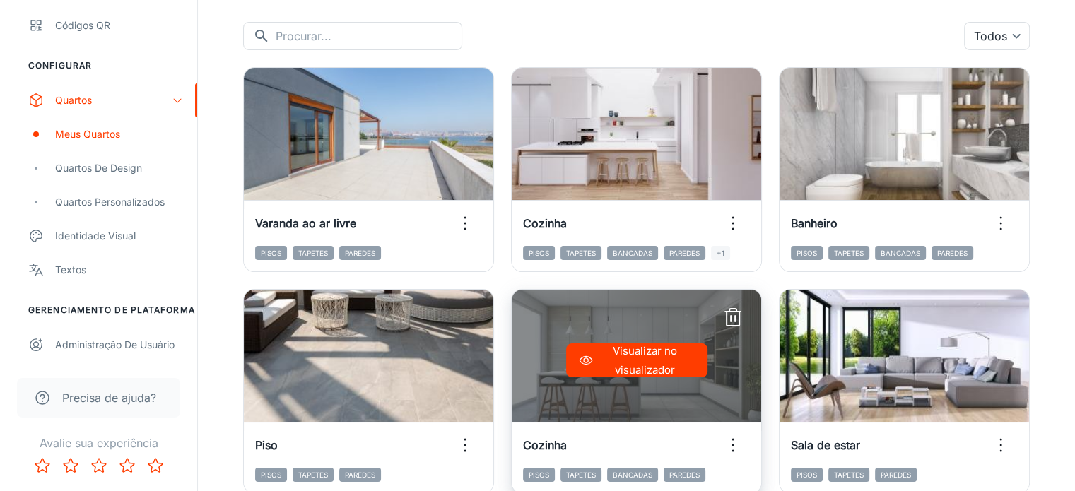
click at [722, 322] on icon "button" at bounding box center [733, 318] width 23 height 23
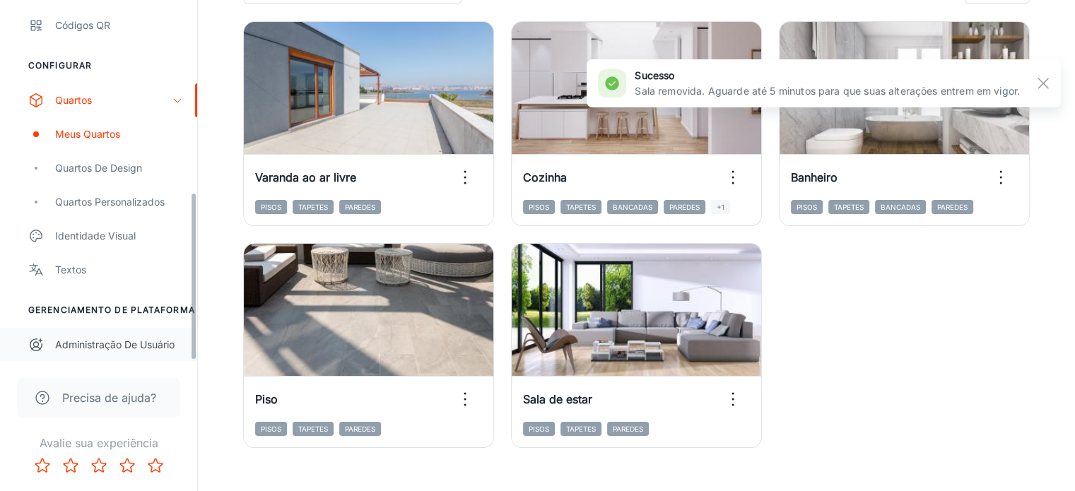
scroll to position [211, 0]
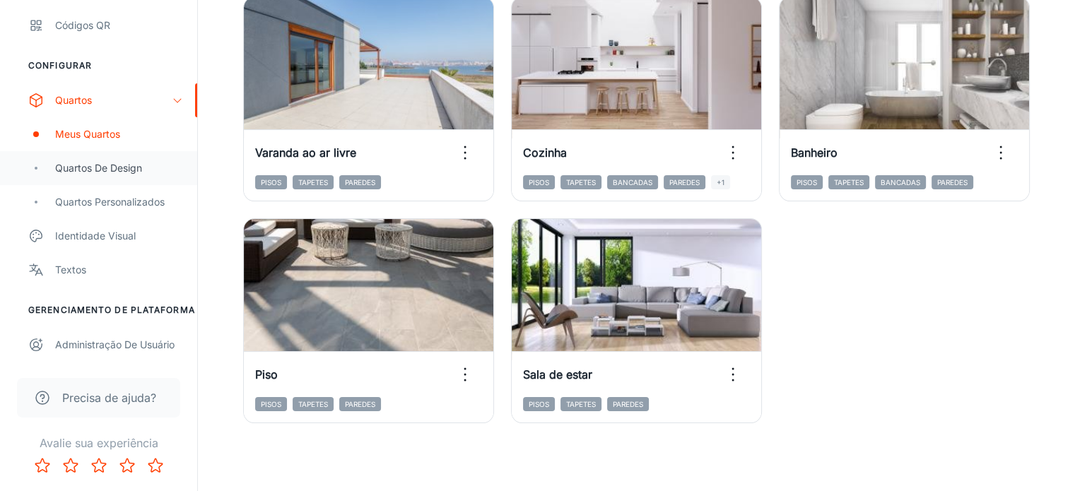
click at [124, 176] on div "Quartos de design" at bounding box center [98, 168] width 197 height 34
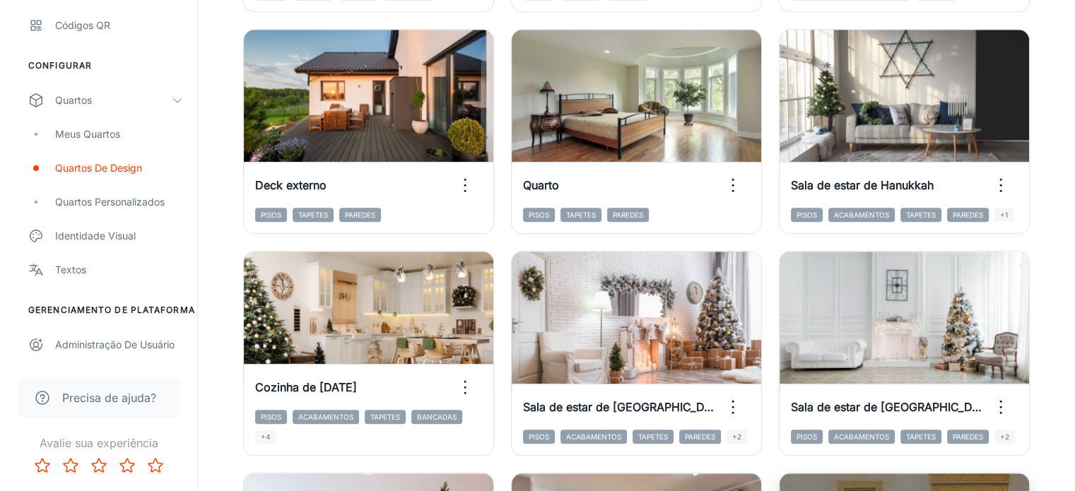
scroll to position [1555, 0]
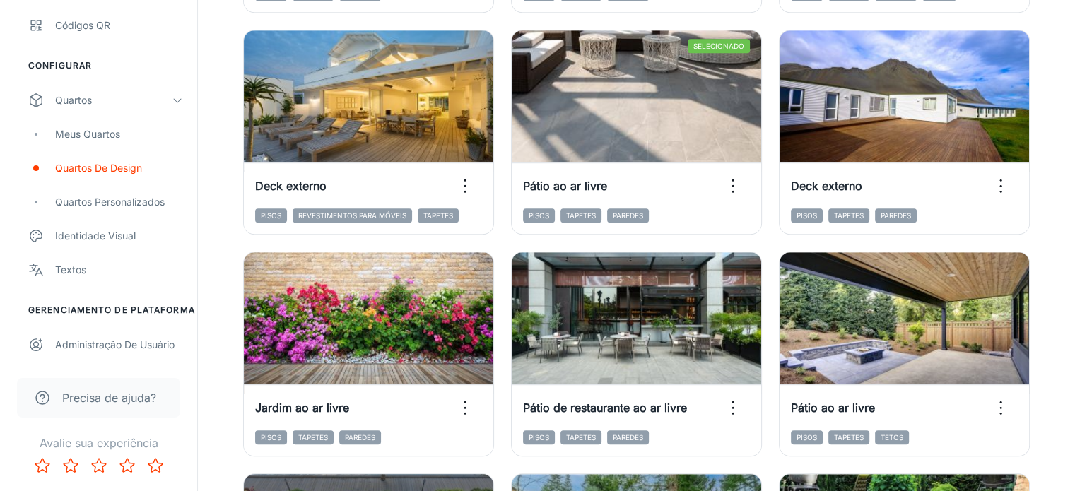
scroll to position [848, 0]
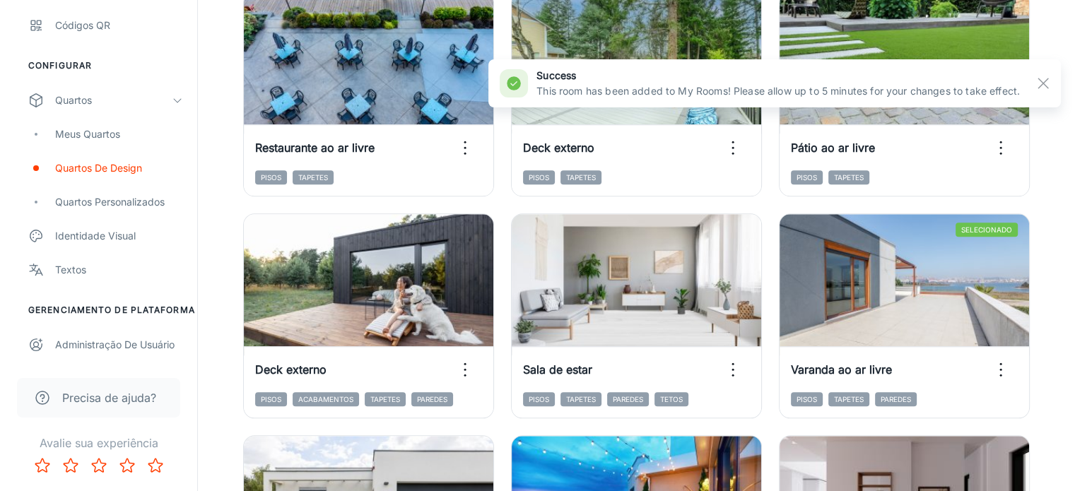
scroll to position [1611, 0]
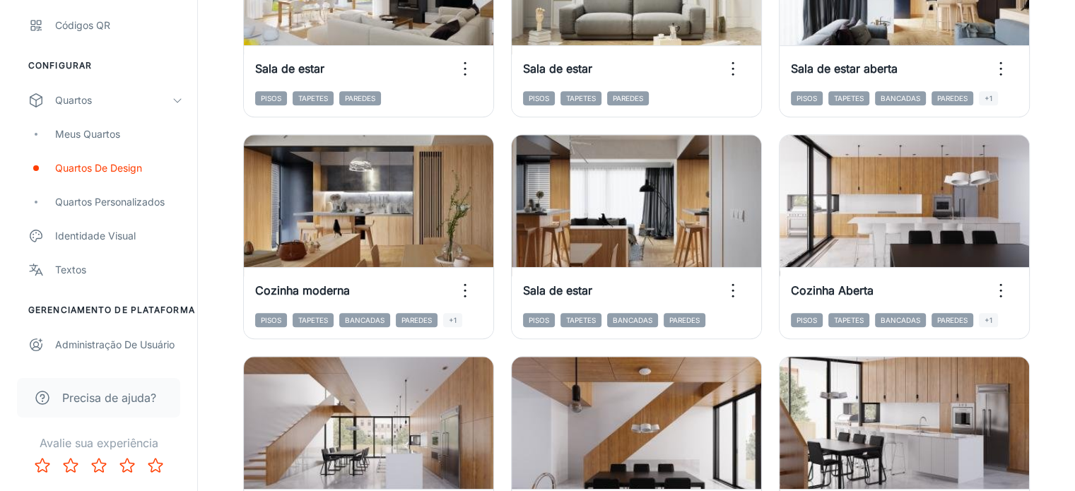
scroll to position [975, 0]
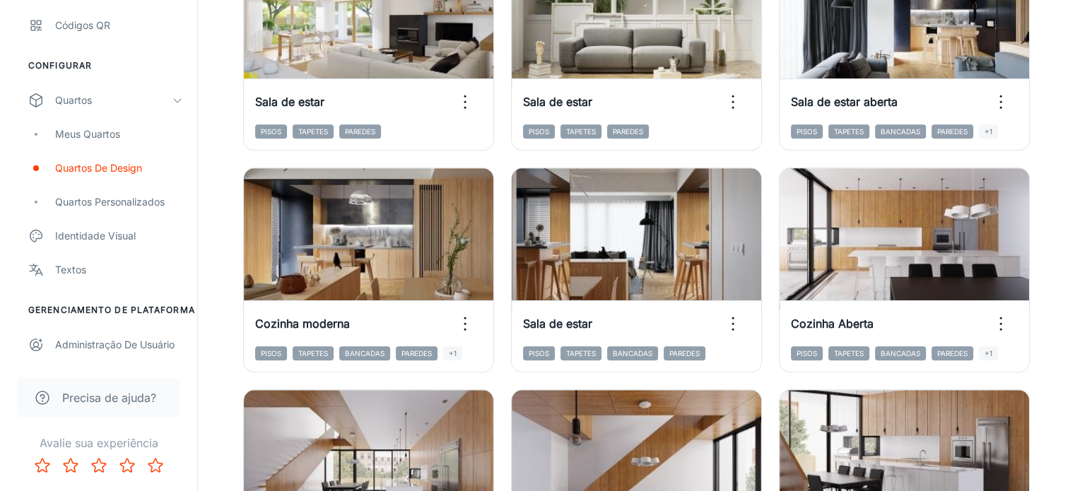
scroll to position [905, 0]
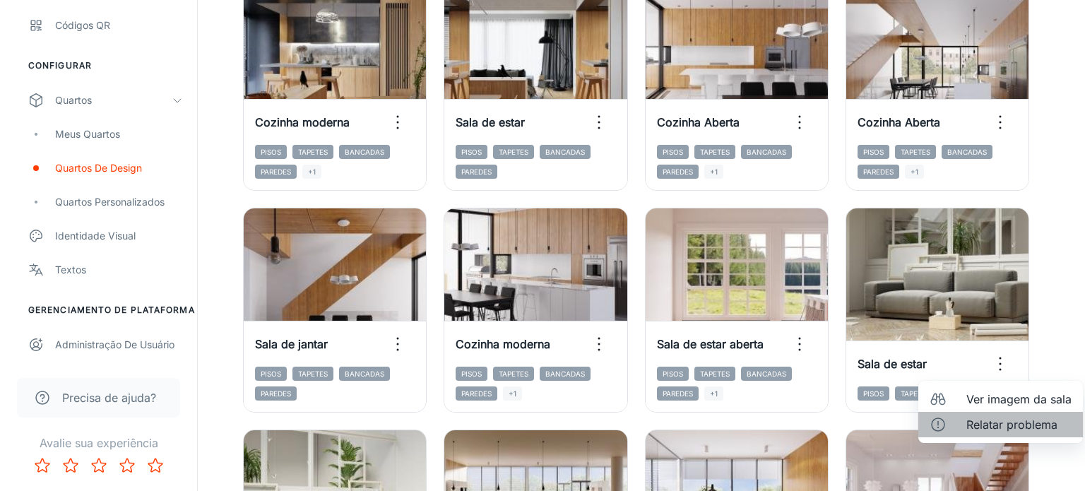
click at [1001, 412] on li "Relatar problema" at bounding box center [1001, 424] width 165 height 25
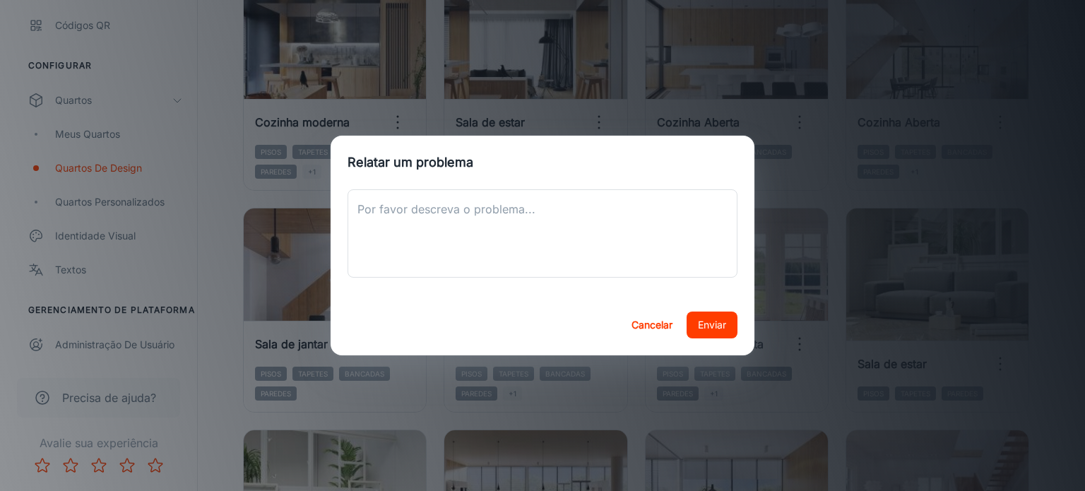
click at [612, 326] on div "Cancelar Enviar" at bounding box center [543, 325] width 424 height 60
click at [650, 326] on font "Cancelar" at bounding box center [652, 325] width 41 height 12
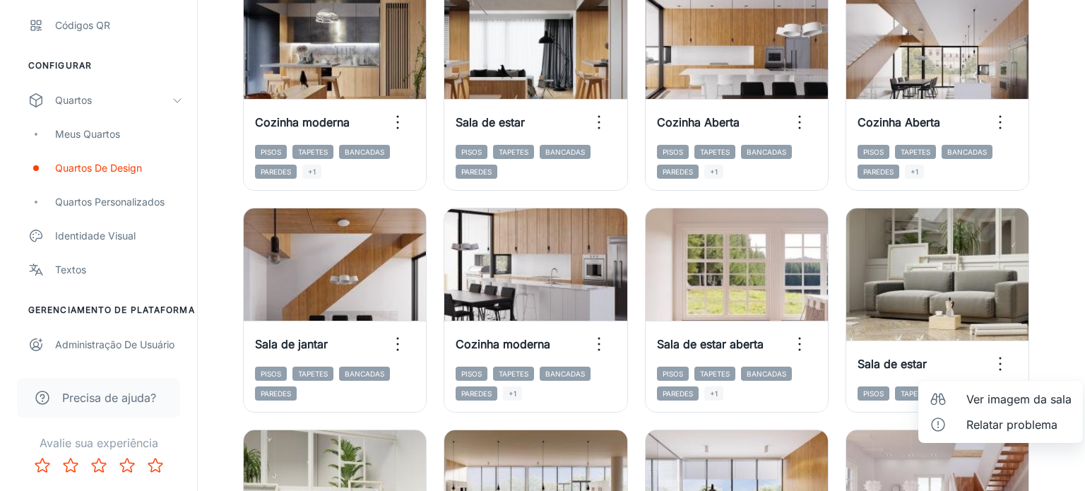
click at [989, 393] on font "Ver imagem da sala" at bounding box center [1019, 399] width 105 height 14
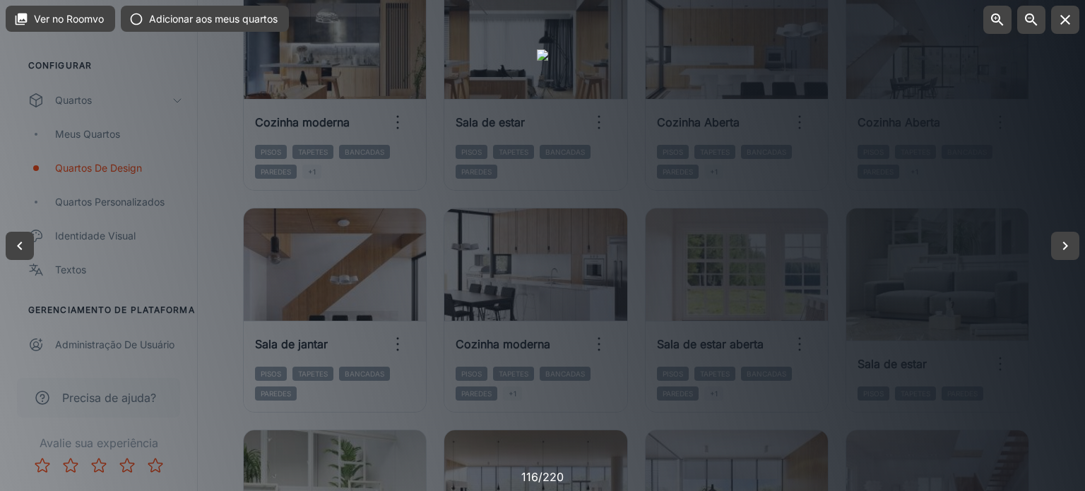
click at [889, 288] on div at bounding box center [542, 245] width 1085 height 491
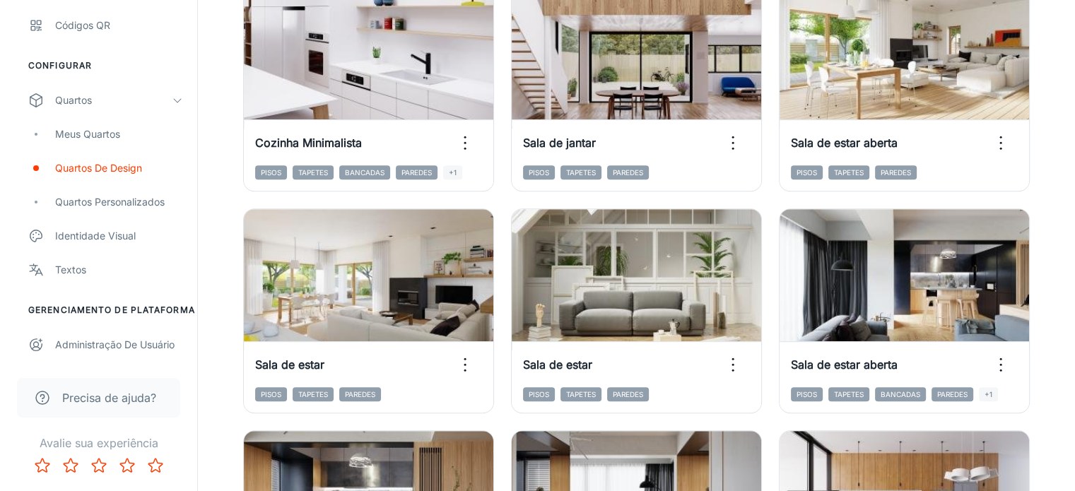
scroll to position [622, 0]
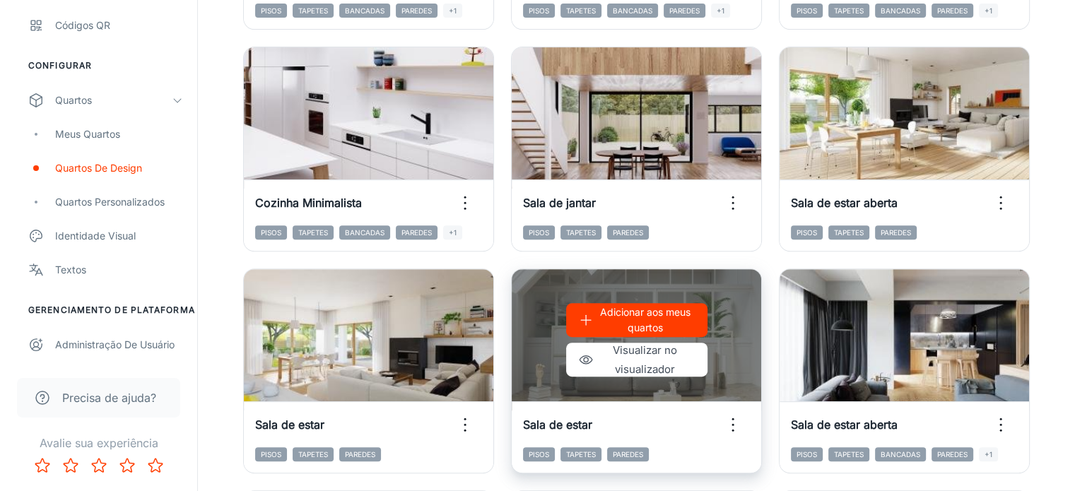
click at [734, 418] on circle "button" at bounding box center [733, 419] width 2 height 2
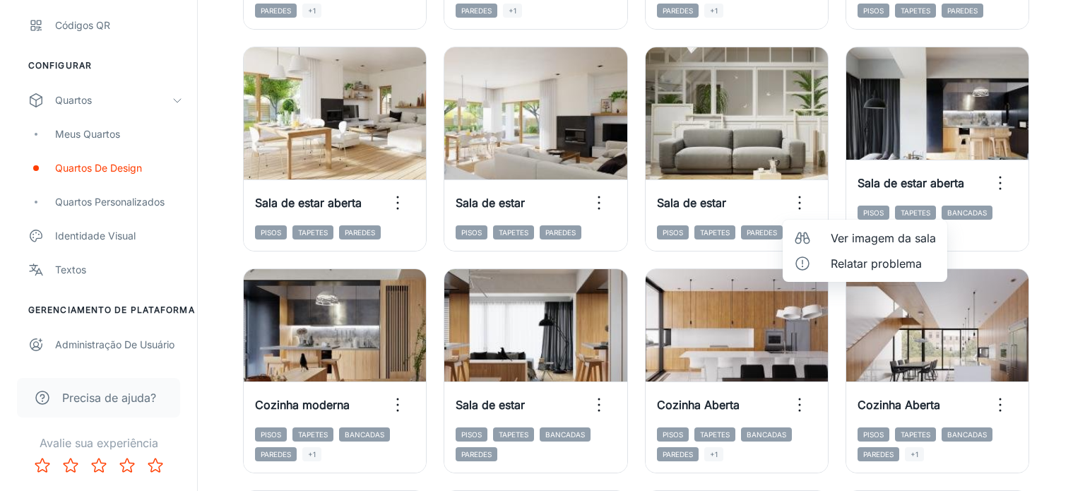
click at [818, 238] on div at bounding box center [806, 238] width 25 height 17
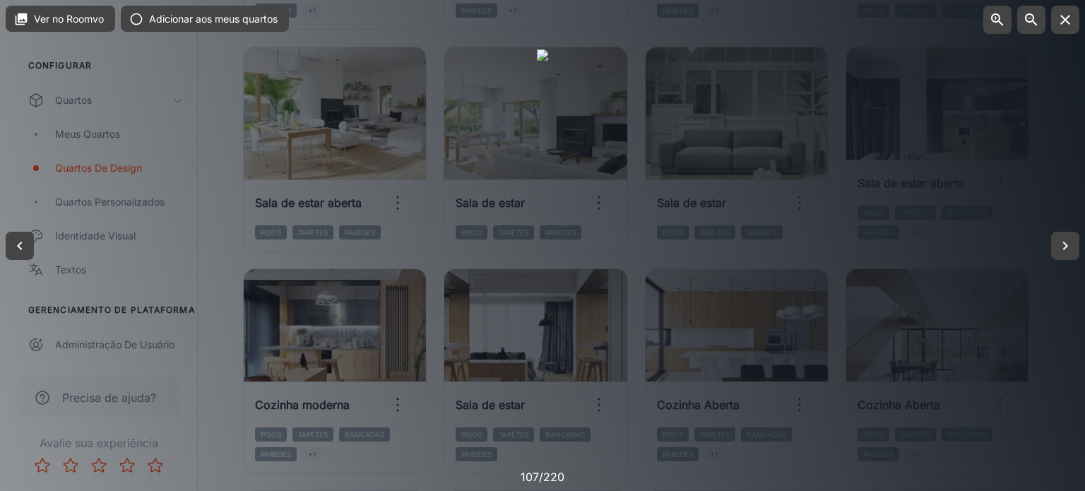
click at [1032, 188] on div at bounding box center [542, 245] width 1085 height 491
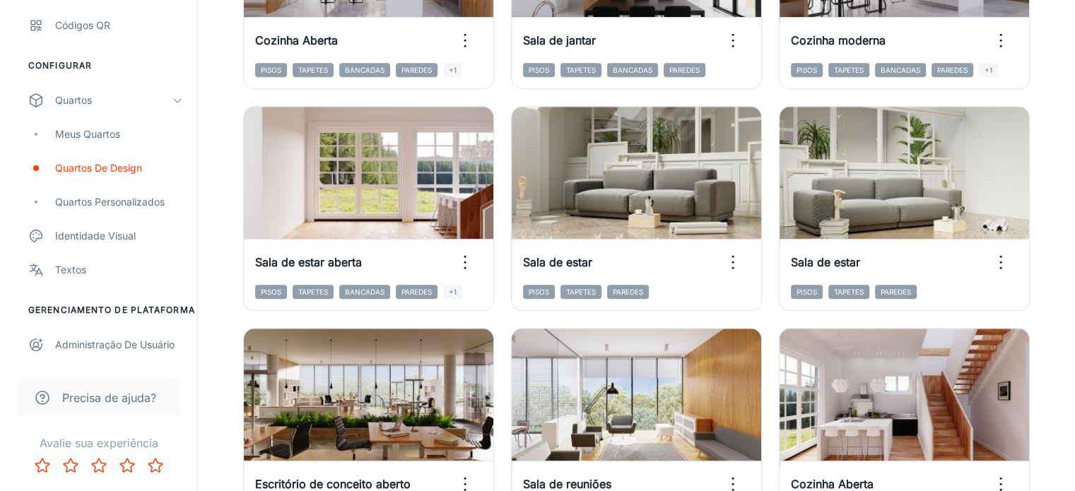
scroll to position [1611, 0]
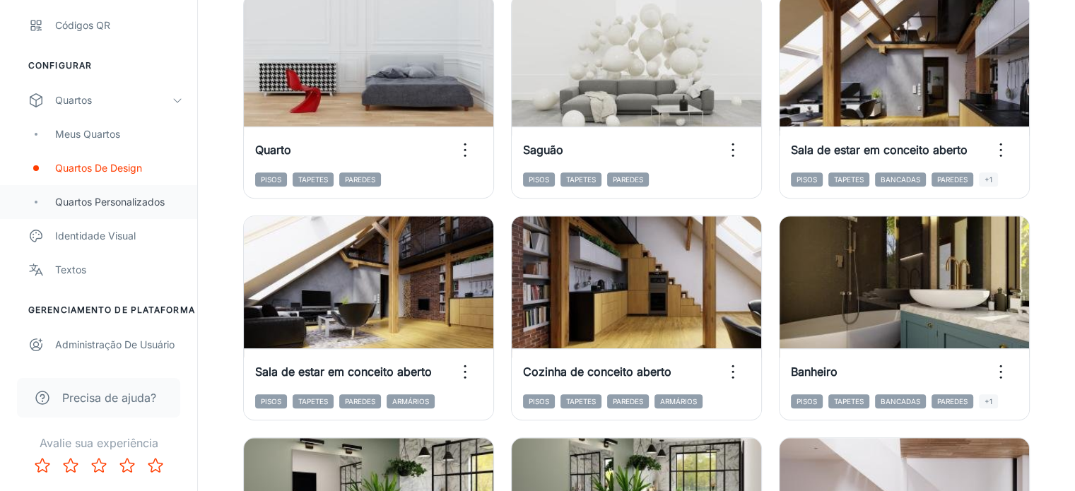
scroll to position [919, 0]
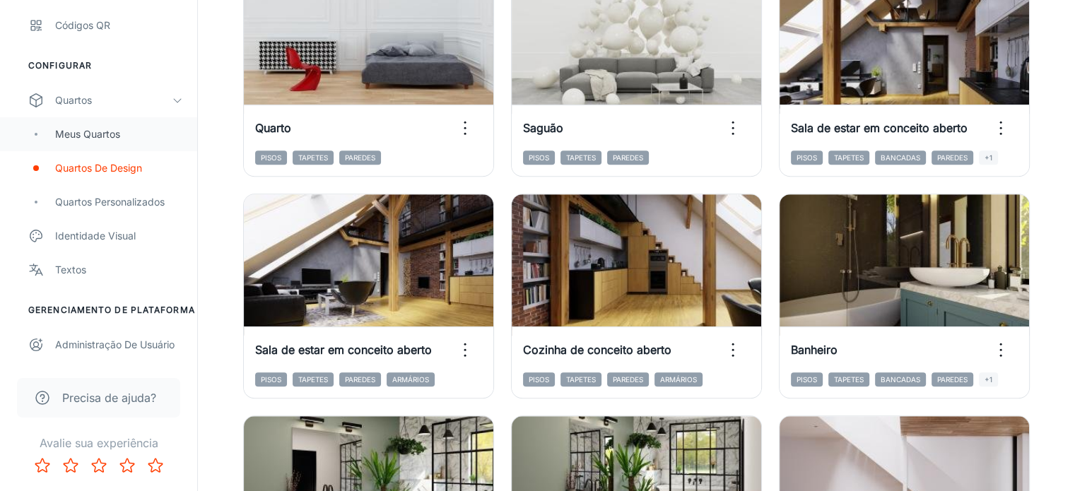
click at [102, 135] on font "Meus Quartos" at bounding box center [87, 134] width 65 height 12
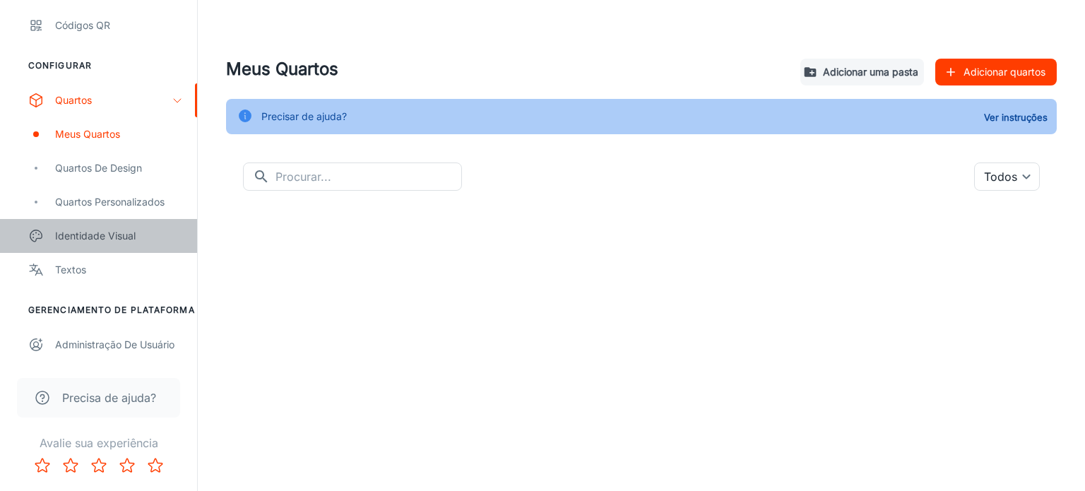
click at [110, 225] on link "Identidade Visual" at bounding box center [98, 236] width 197 height 34
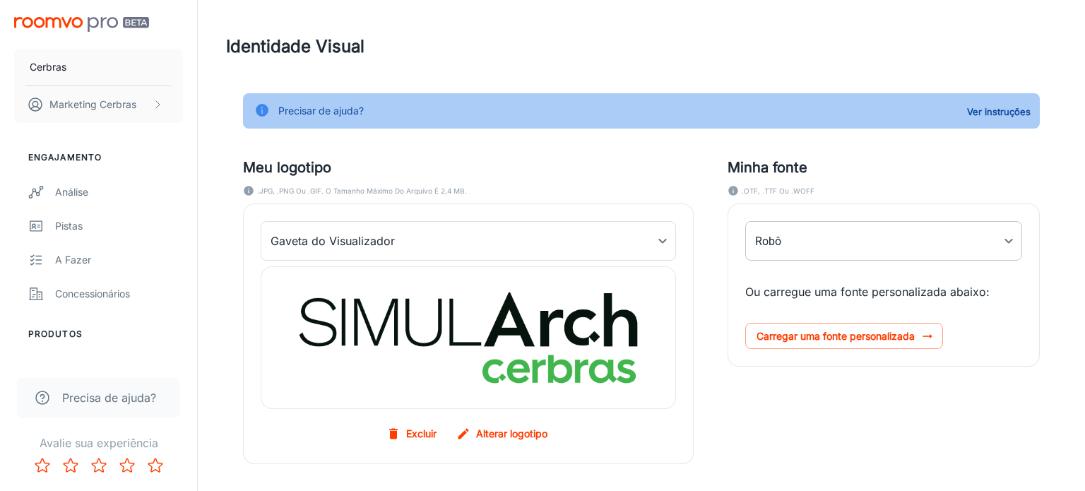
click at [874, 248] on body "Cerbras Marketing Cerbras Engajamento Análise Pistas A fazer Concessionários Pr…" at bounding box center [542, 245] width 1085 height 491
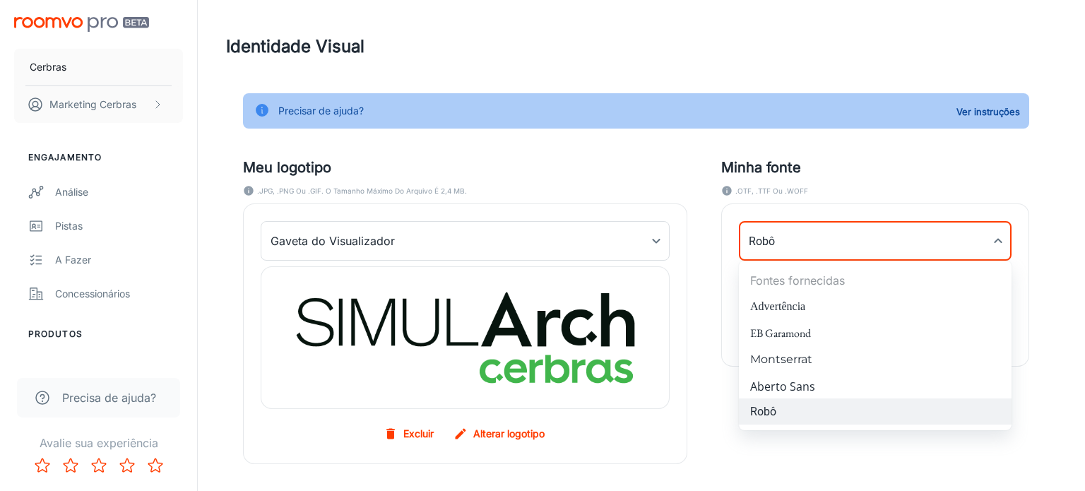
click at [875, 245] on div at bounding box center [542, 245] width 1085 height 491
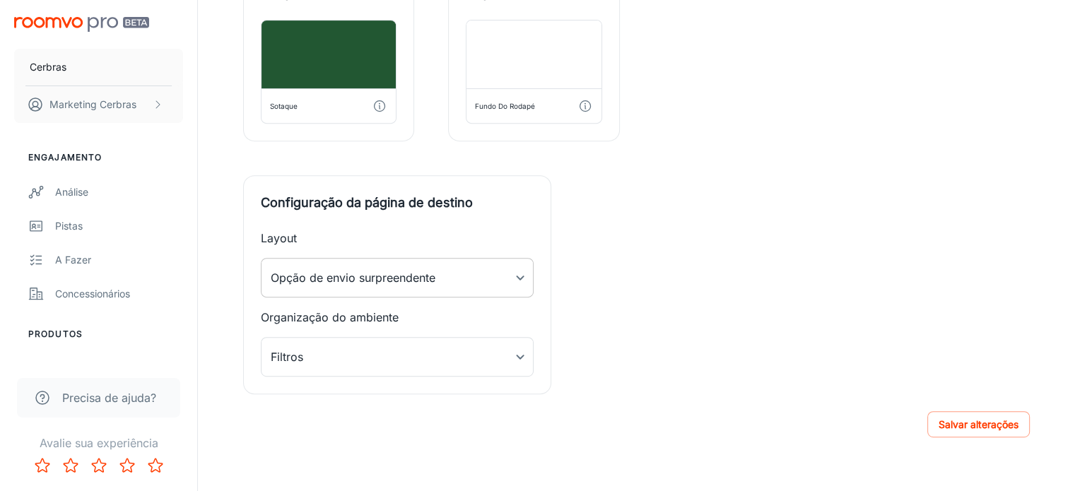
scroll to position [579, 0]
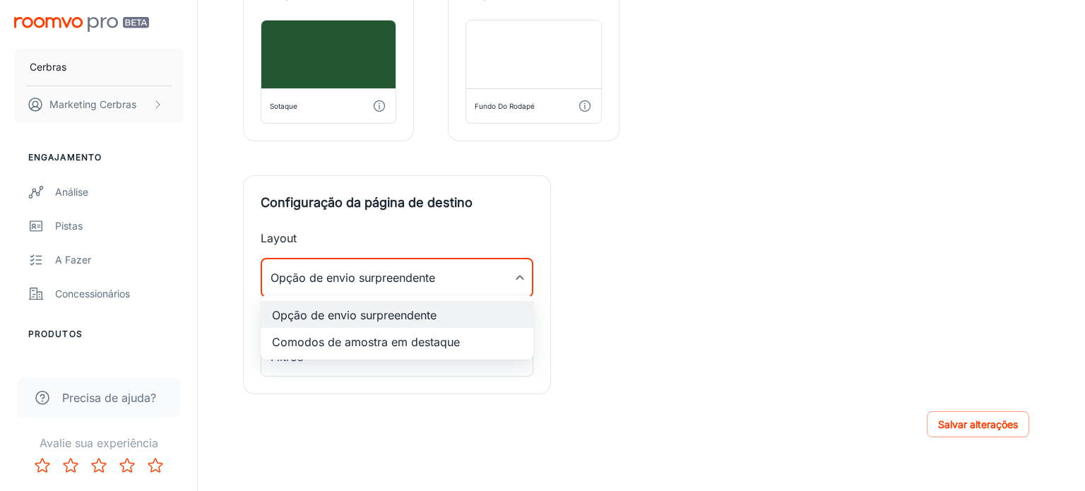
click at [458, 269] on div at bounding box center [542, 245] width 1085 height 491
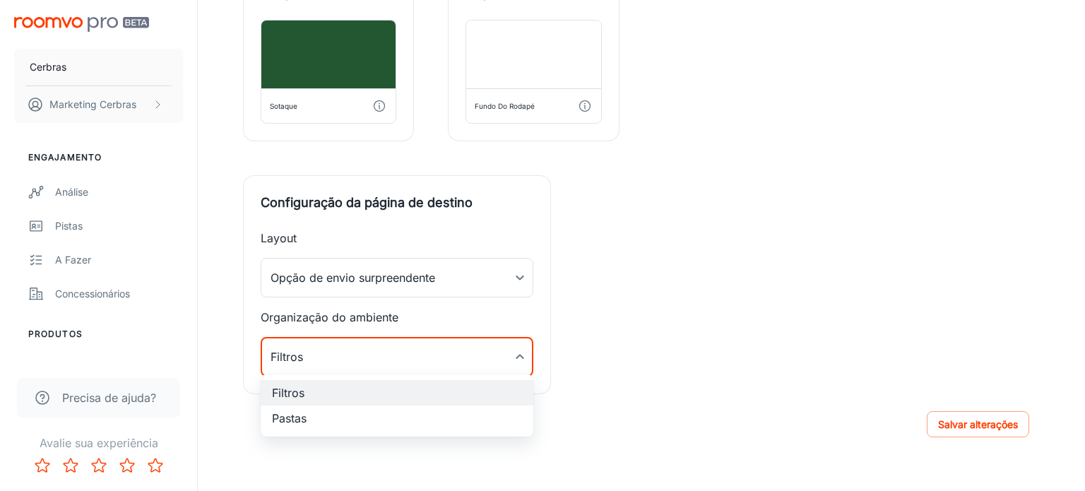
click at [438, 354] on div at bounding box center [542, 245] width 1085 height 491
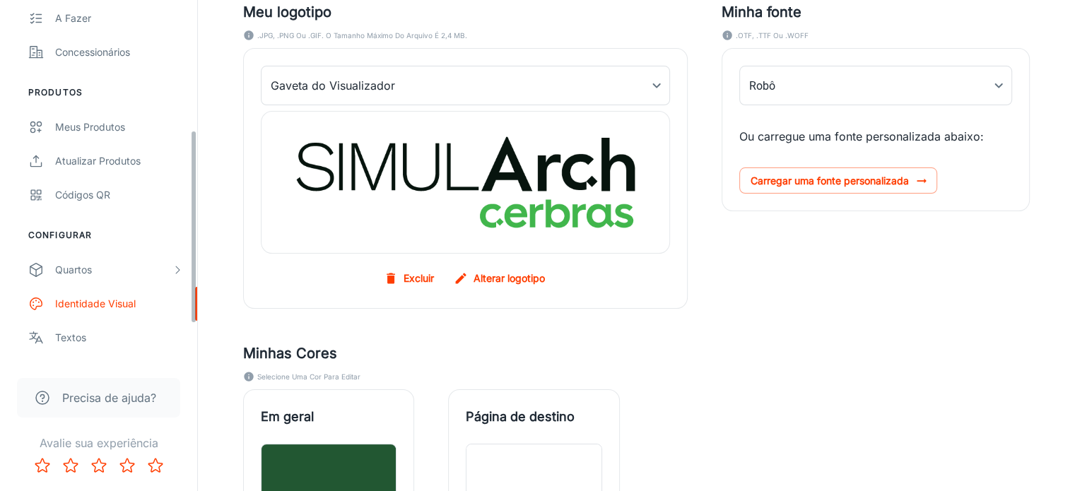
scroll to position [310, 0]
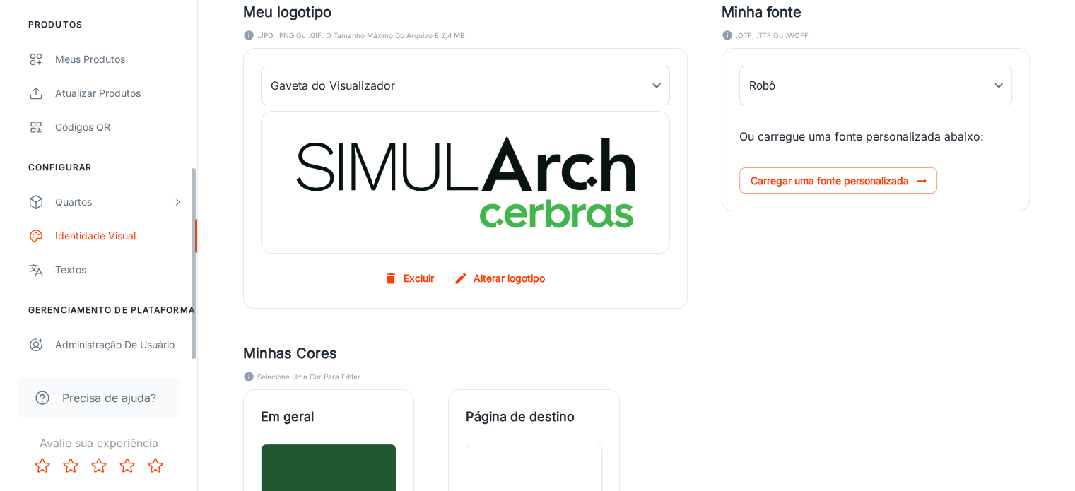
drag, startPoint x: 192, startPoint y: 150, endPoint x: 196, endPoint y: 344, distance: 194.4
click at [196, 344] on div "Cerbras Marketing Cerbras Engajamento Análise Pistas A fazer Concessionários Pr…" at bounding box center [98, 180] width 197 height 361
click at [66, 273] on font "Textos" at bounding box center [70, 270] width 31 height 12
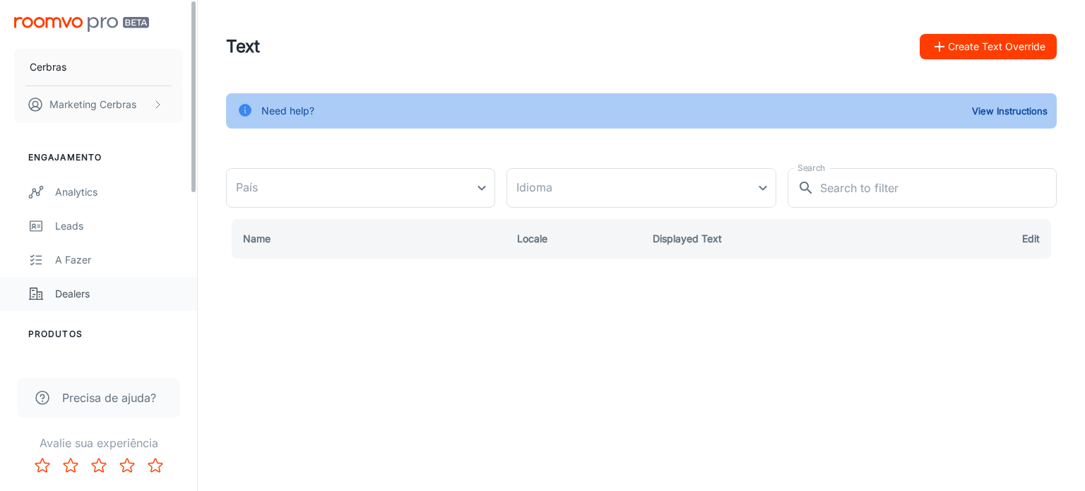
type input "[GEOGRAPHIC_DATA]"
type input "pt-br"
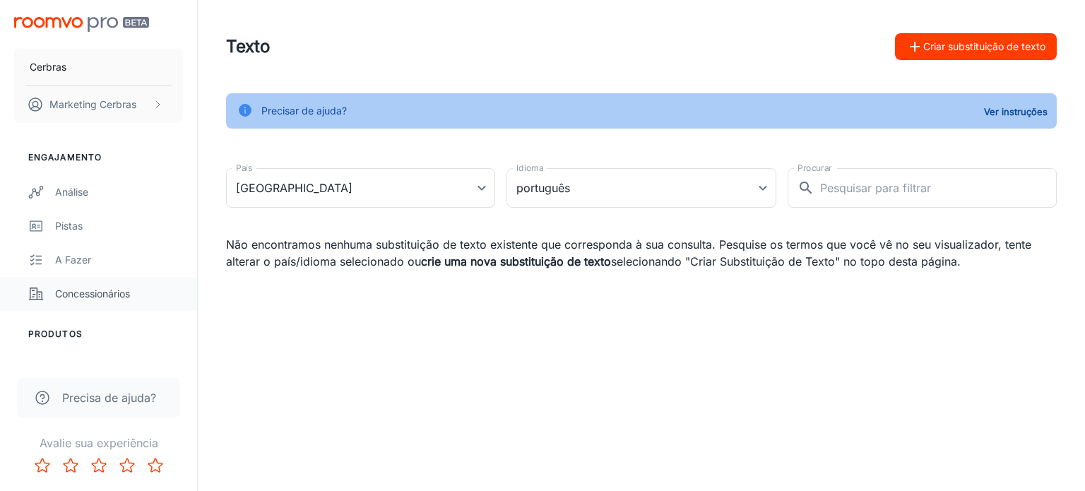
click at [96, 292] on font "Concessionários" at bounding box center [92, 294] width 75 height 12
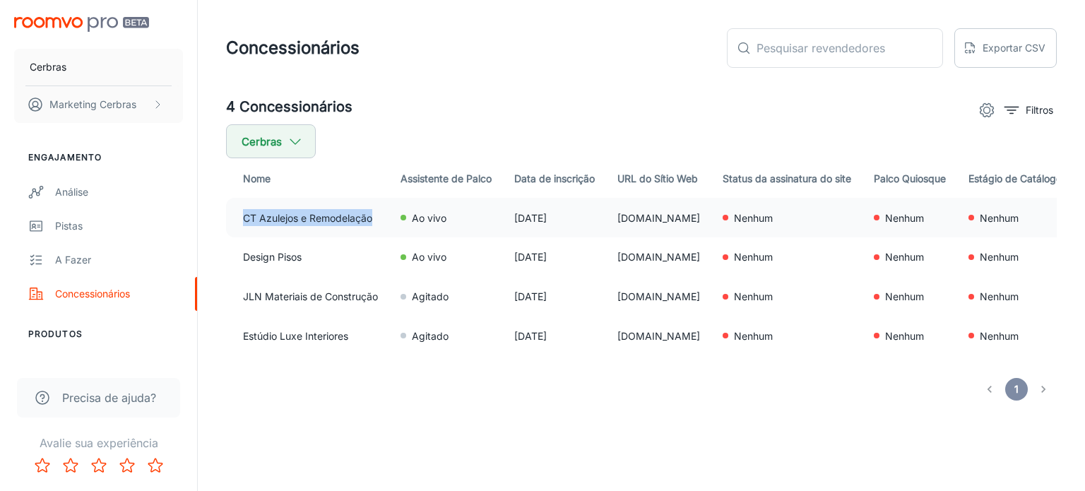
drag, startPoint x: 242, startPoint y: 221, endPoint x: 373, endPoint y: 218, distance: 130.8
click at [373, 218] on td "CT Azulejos e Remodelação" at bounding box center [307, 218] width 163 height 40
copy font "CT Azulejos e Remodelação"
drag, startPoint x: 640, startPoint y: 217, endPoint x: 753, endPoint y: 208, distance: 114.1
click at [712, 208] on td "[DOMAIN_NAME]" at bounding box center [658, 218] width 105 height 40
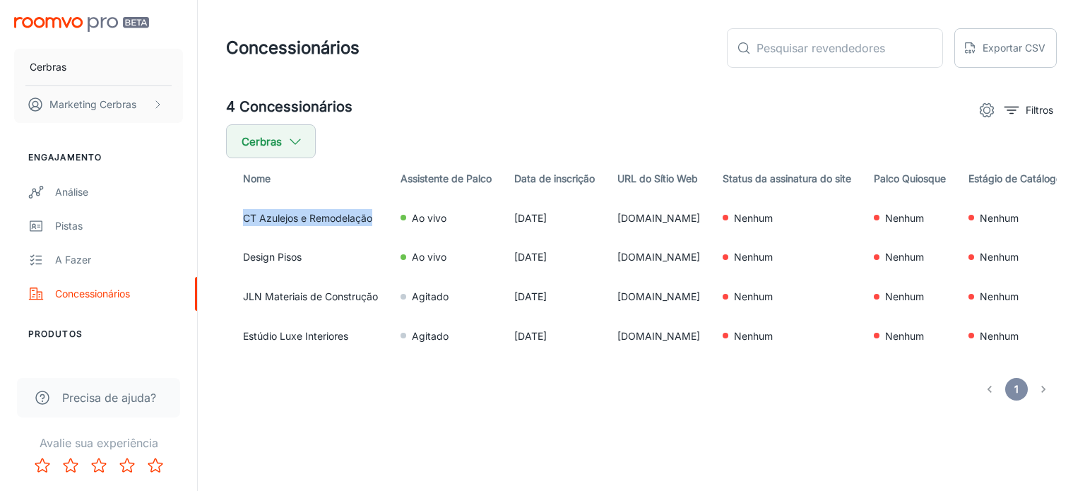
copy font "[DOMAIN_NAME]"
drag, startPoint x: 642, startPoint y: 258, endPoint x: 763, endPoint y: 259, distance: 121.6
click at [712, 259] on td "[DOMAIN_NAME]" at bounding box center [658, 257] width 105 height 40
copy font "[DOMAIN_NAME]"
click at [242, 293] on td "JLN Materiais de Construção" at bounding box center [307, 297] width 163 height 40
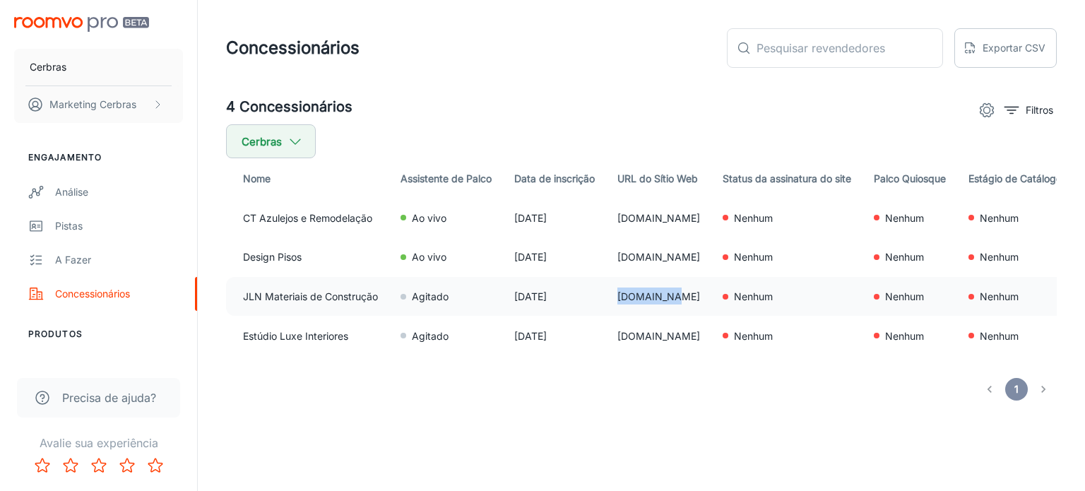
drag, startPoint x: 638, startPoint y: 295, endPoint x: 700, endPoint y: 290, distance: 62.4
click at [700, 290] on td "[DOMAIN_NAME]" at bounding box center [658, 297] width 105 height 40
copy font "[DOMAIN_NAME]"
drag, startPoint x: 242, startPoint y: 336, endPoint x: 367, endPoint y: 334, distance: 125.8
click at [367, 334] on td "Estúdio Luxe Interiores" at bounding box center [307, 336] width 163 height 40
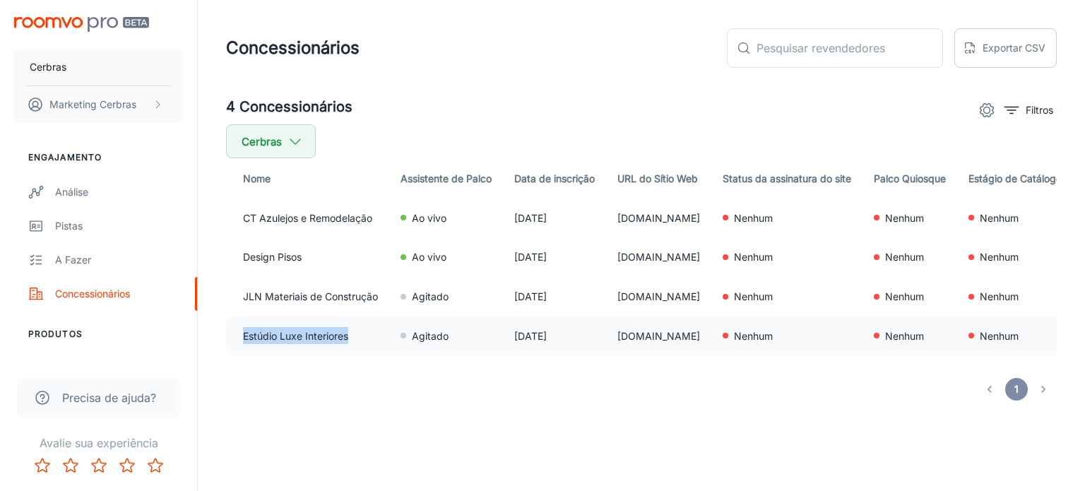
drag, startPoint x: 637, startPoint y: 334, endPoint x: 749, endPoint y: 336, distance: 112.4
click at [712, 336] on td "[DOMAIN_NAME]" at bounding box center [658, 336] width 105 height 40
copy font "[DOMAIN_NAME]"
click at [281, 217] on font "CT Azulejos e Remodelação" at bounding box center [307, 218] width 129 height 12
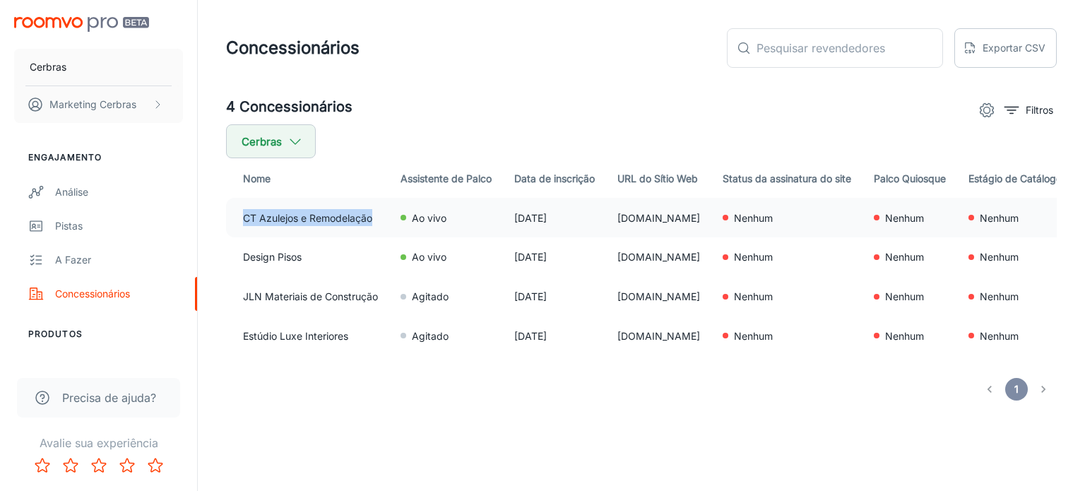
click at [281, 217] on font "CT Azulejos e Remodelação" at bounding box center [307, 218] width 129 height 12
click at [288, 253] on font "Design Pisos" at bounding box center [272, 258] width 59 height 12
drag, startPoint x: 243, startPoint y: 213, endPoint x: 380, endPoint y: 214, distance: 137.1
click at [380, 214] on td "CT Azulejos e Remodelação" at bounding box center [307, 218] width 163 height 40
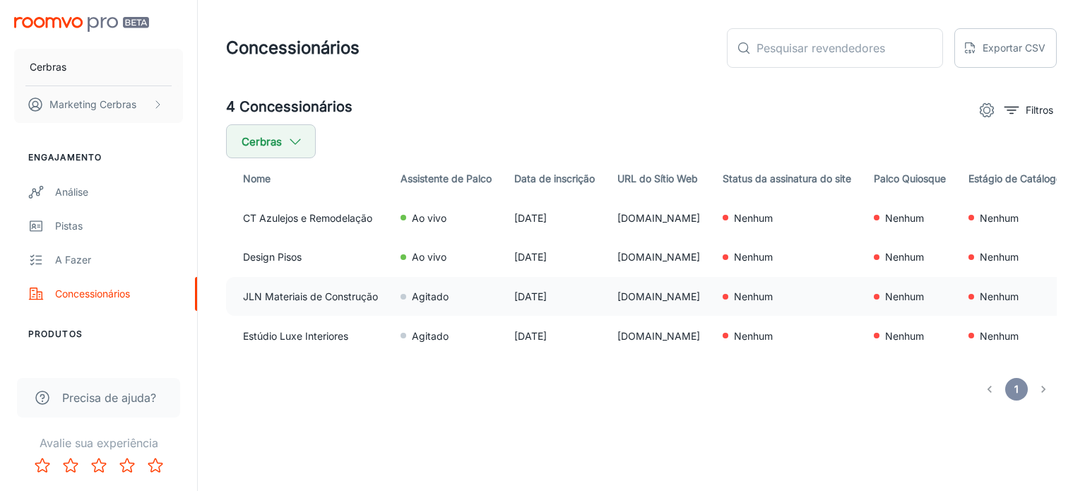
click at [281, 302] on font "JLN Materiais de Construção" at bounding box center [310, 296] width 135 height 12
drag, startPoint x: 645, startPoint y: 220, endPoint x: 755, endPoint y: 220, distance: 110.2
click at [700, 220] on font "[DOMAIN_NAME]" at bounding box center [659, 218] width 83 height 12
copy font "[DOMAIN_NAME]"
